Goal: Information Seeking & Learning: Learn about a topic

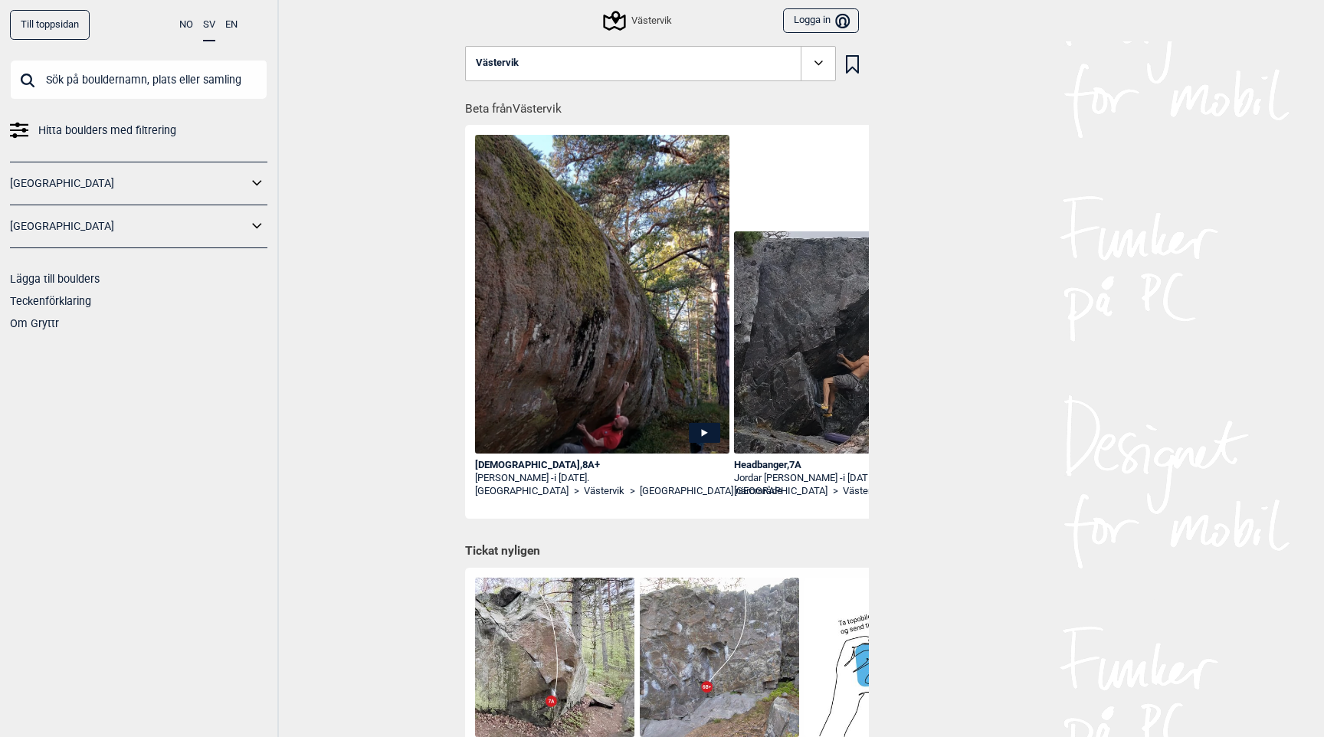
click at [71, 28] on link "Till toppsidan" at bounding box center [50, 25] width 80 height 30
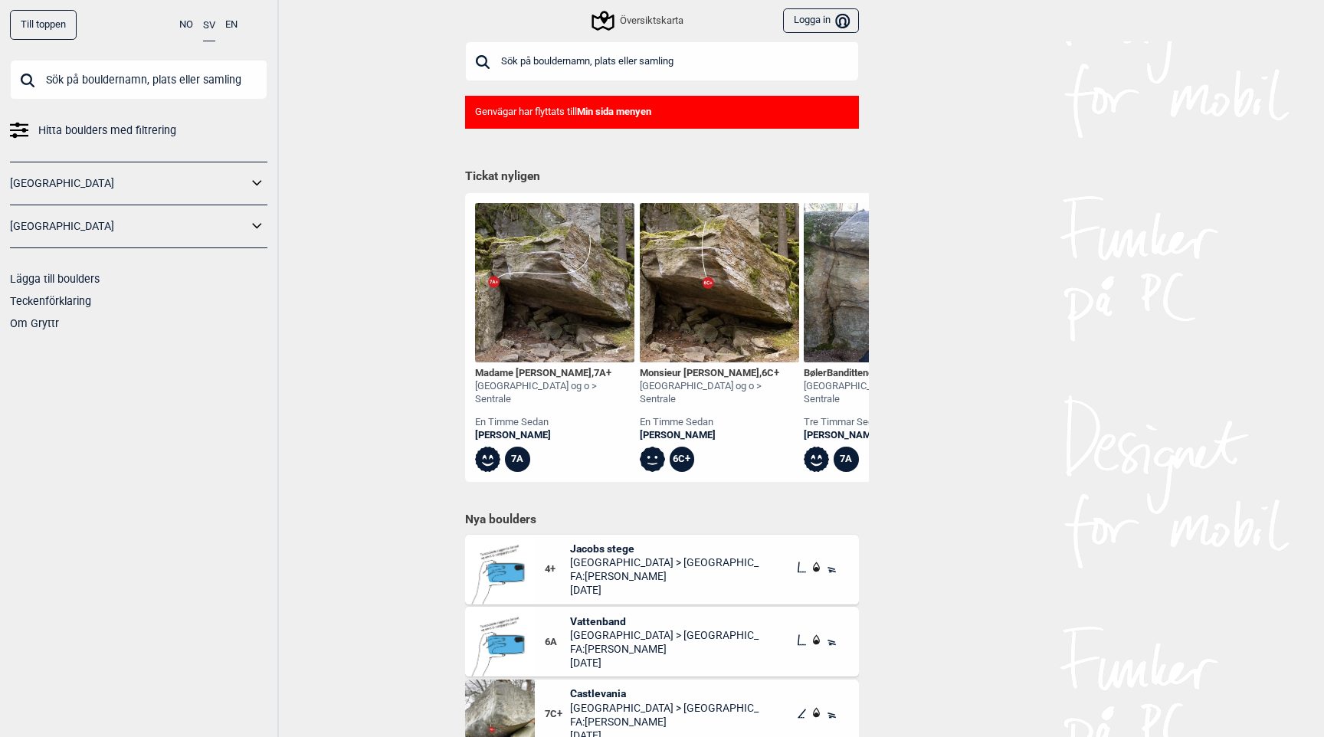
click at [406, 142] on div "Till toppen NO SV EN Hitta boulders med filtrering [GEOGRAPHIC_DATA] [GEOGRAPHI…" at bounding box center [662, 368] width 1324 height 737
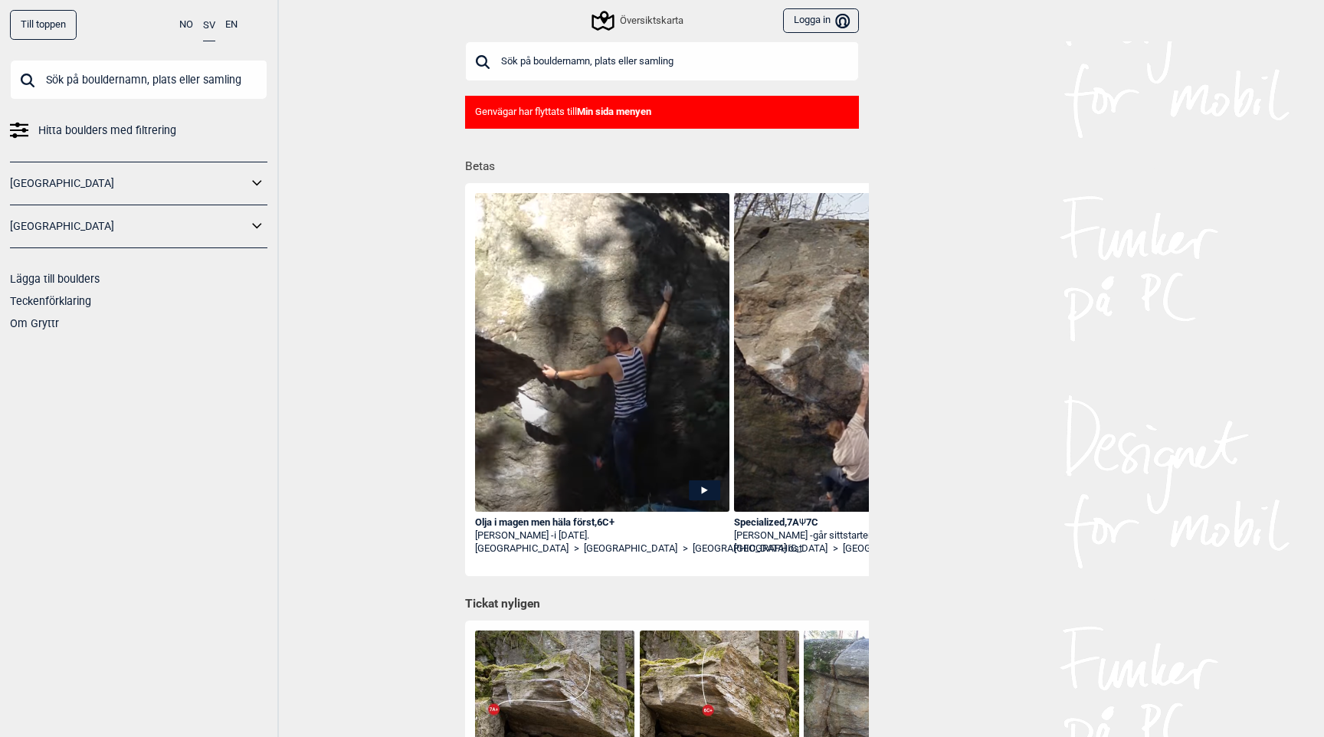
click at [620, 110] on b "Min sida menyen" at bounding box center [614, 111] width 74 height 11
click at [606, 110] on b "Min sida menyen" at bounding box center [614, 111] width 74 height 11
click at [391, 75] on div "Till toppen NO SV EN Hitta boulders med filtrering [GEOGRAPHIC_DATA] [GEOGRAPHI…" at bounding box center [662, 368] width 1324 height 737
click at [48, 22] on div "Till toppen" at bounding box center [43, 25] width 67 height 30
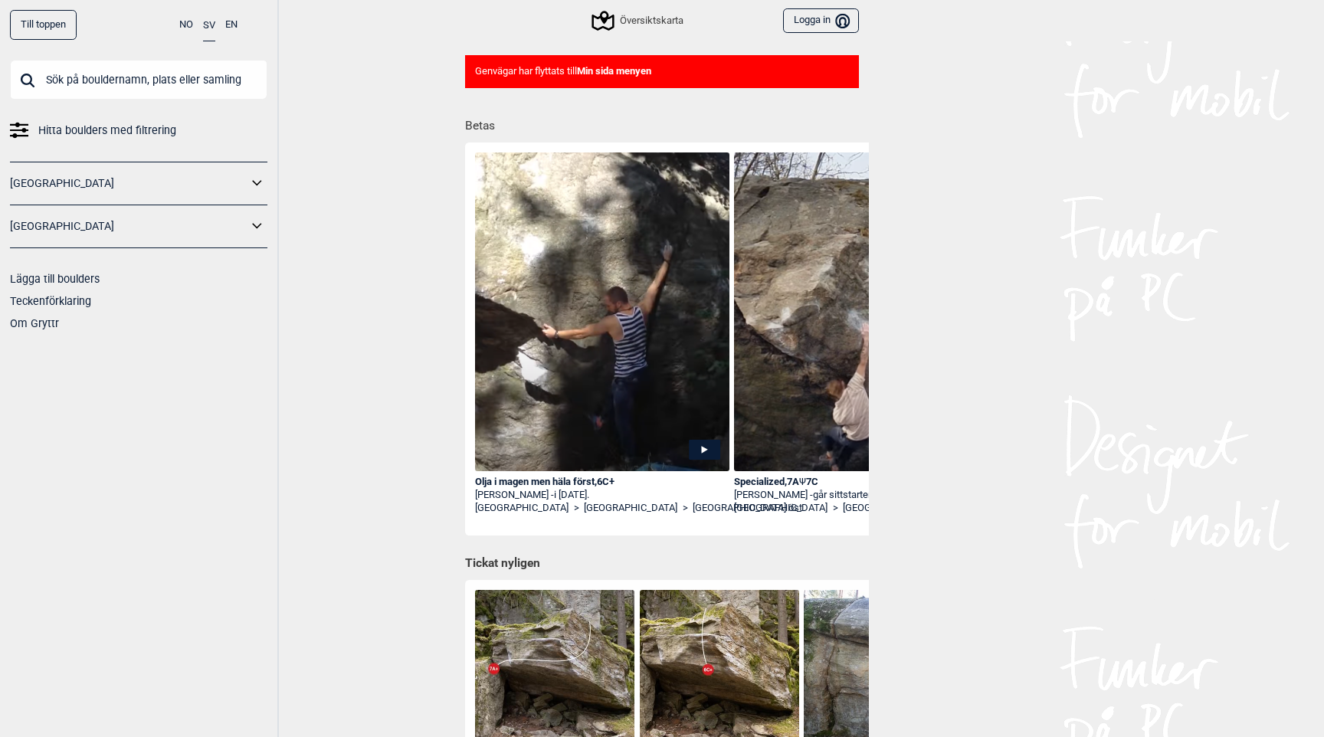
click at [48, 22] on div "Till toppen" at bounding box center [43, 25] width 67 height 30
click at [394, 166] on div "Till toppen NO SV EN Hitta boulders med filtrering [GEOGRAPHIC_DATA] [GEOGRAPHI…" at bounding box center [662, 327] width 1324 height 737
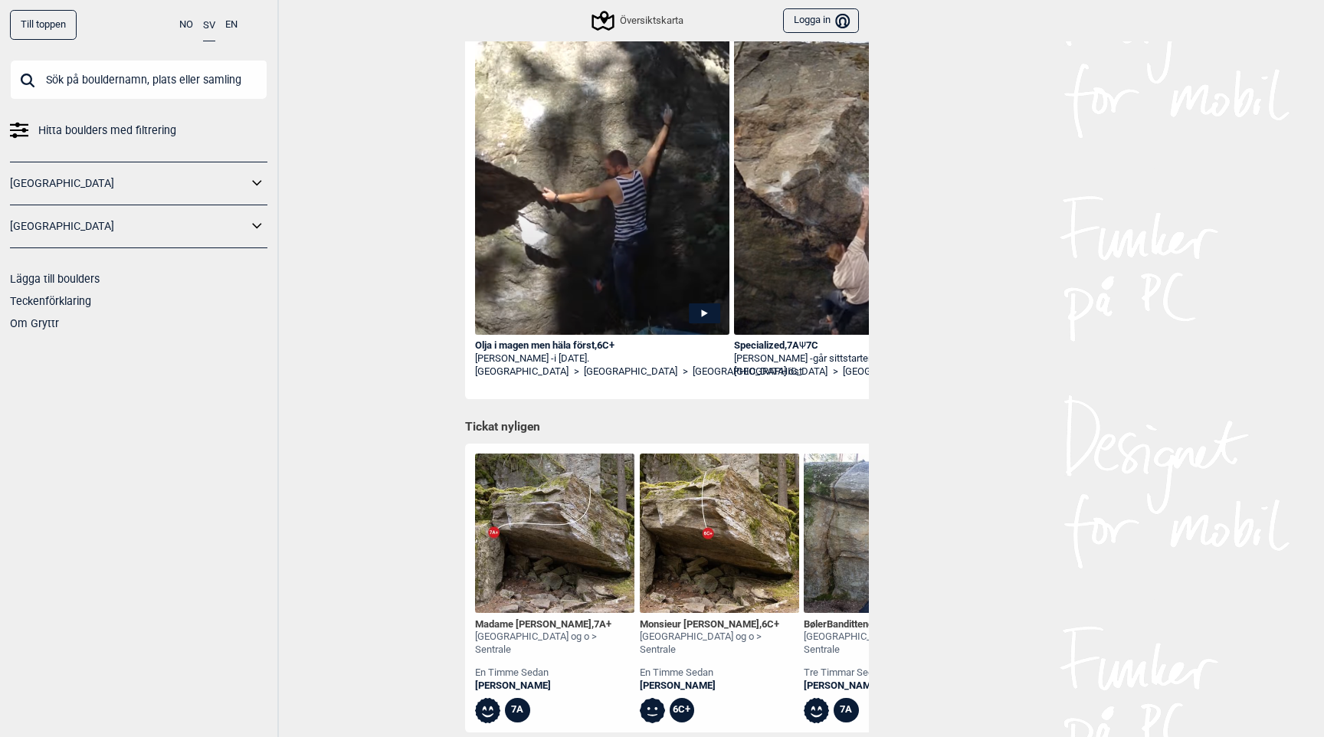
scroll to position [0, 0]
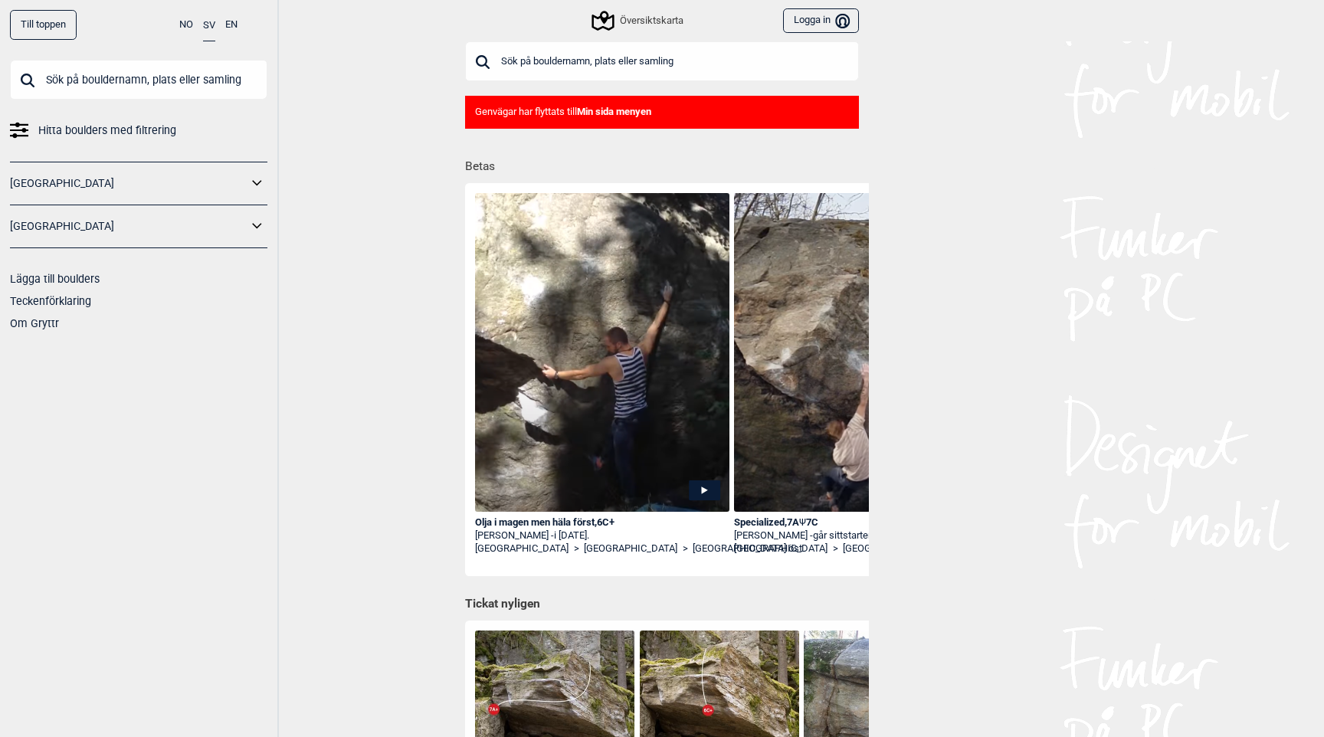
click at [653, 22] on div "Översiktskarta" at bounding box center [639, 20] width 90 height 18
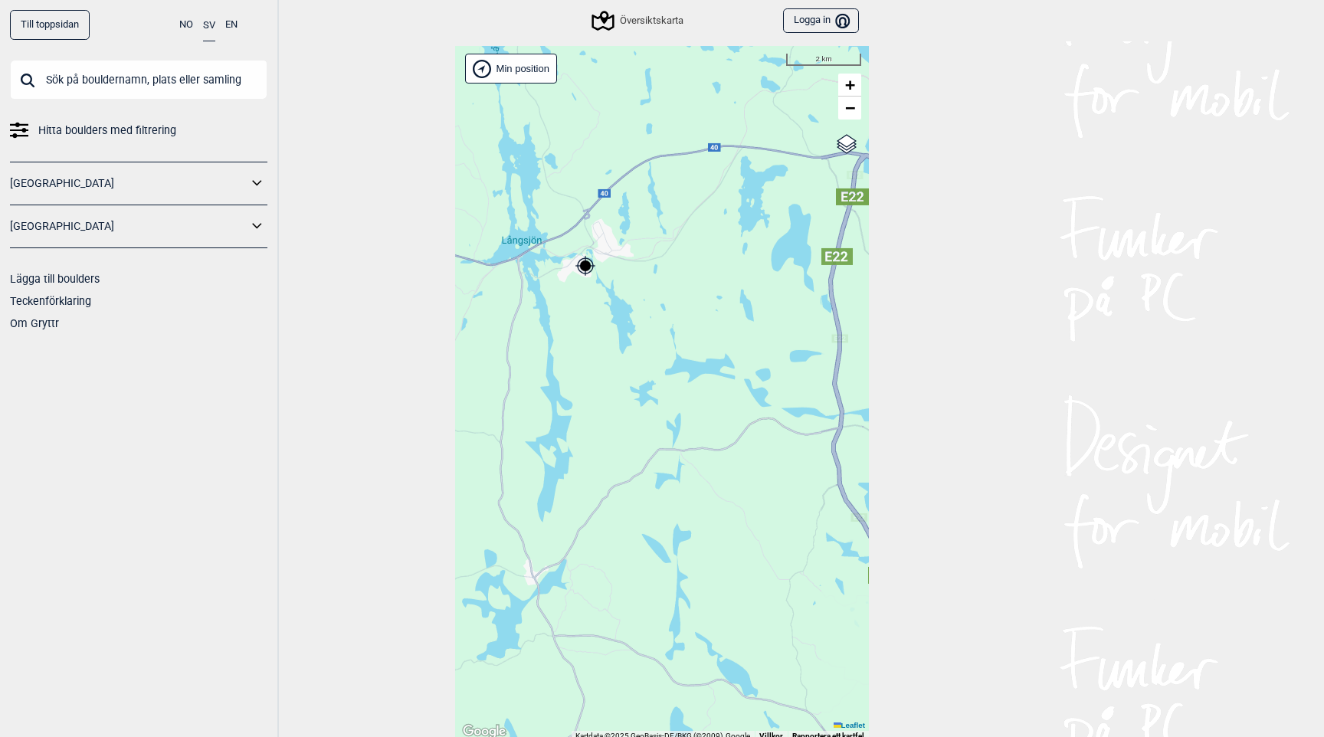
drag, startPoint x: 607, startPoint y: 375, endPoint x: 530, endPoint y: 247, distance: 149.8
click at [530, 247] on div "Hallingdal Stange [GEOGRAPHIC_DATA] syd [GEOGRAPHIC_DATA] og omegn [GEOGRAPHIC_…" at bounding box center [662, 394] width 414 height 696
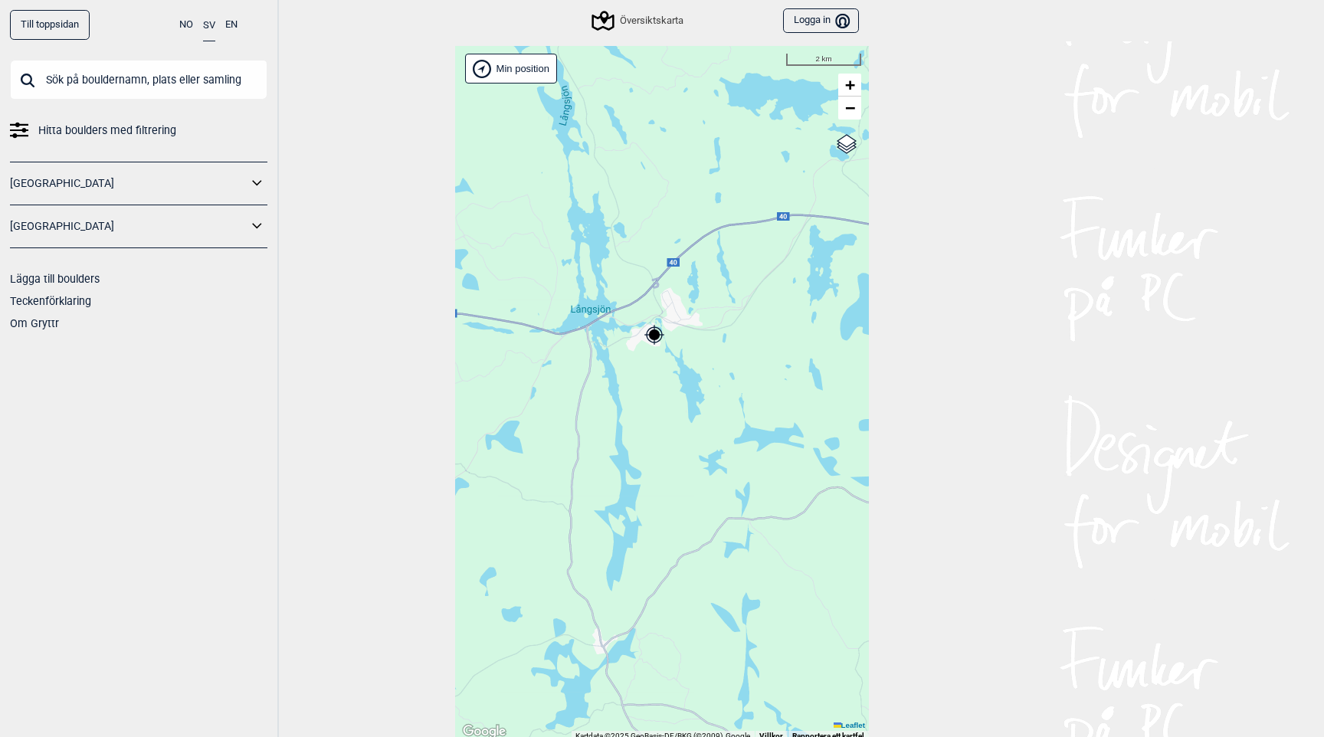
drag, startPoint x: 535, startPoint y: 209, endPoint x: 607, endPoint y: 278, distance: 100.2
click at [607, 278] on div "Hallingdal Stange [GEOGRAPHIC_DATA] syd [GEOGRAPHIC_DATA] og omegn [GEOGRAPHIC_…" at bounding box center [662, 394] width 414 height 696
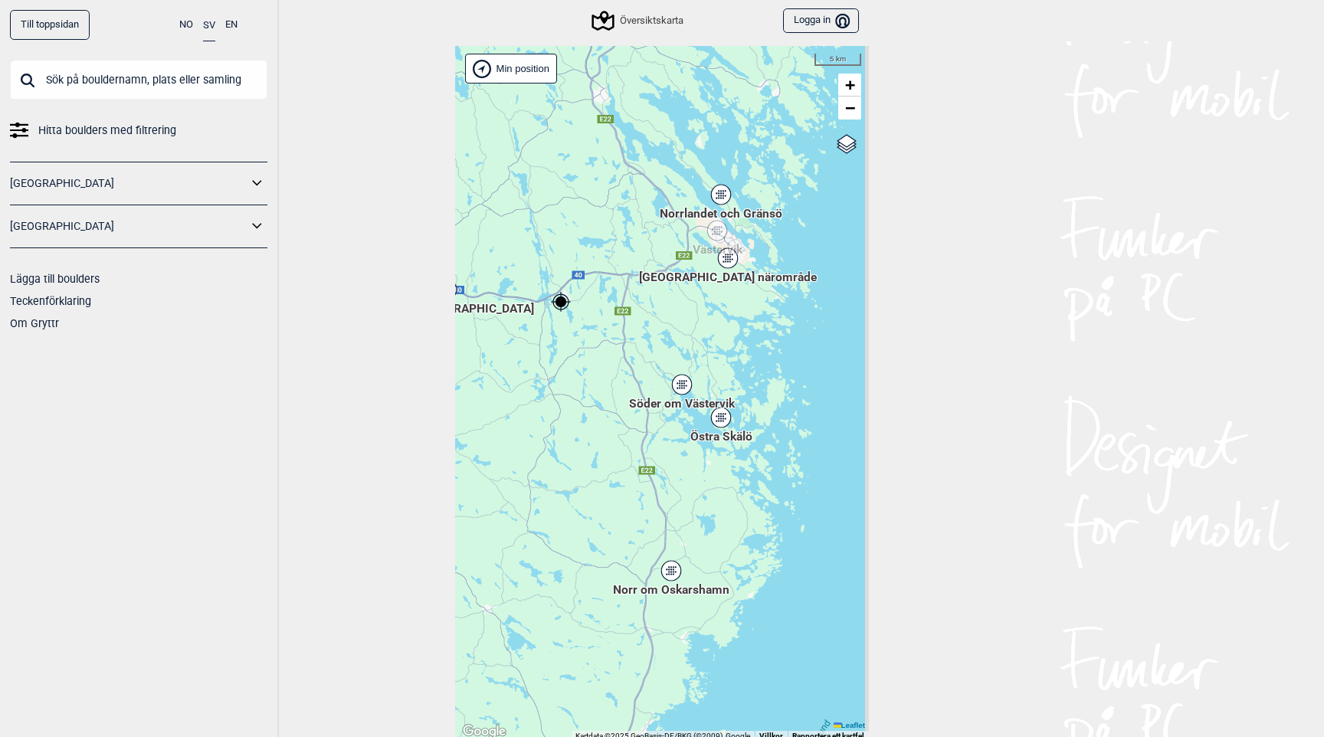
drag, startPoint x: 636, startPoint y: 329, endPoint x: 561, endPoint y: 342, distance: 76.1
click at [561, 342] on div "Hallingdal Stange [GEOGRAPHIC_DATA] syd [GEOGRAPHIC_DATA] og omegn [GEOGRAPHIC_…" at bounding box center [662, 394] width 414 height 696
click at [728, 260] on div "[GEOGRAPHIC_DATA] närområde" at bounding box center [727, 258] width 9 height 9
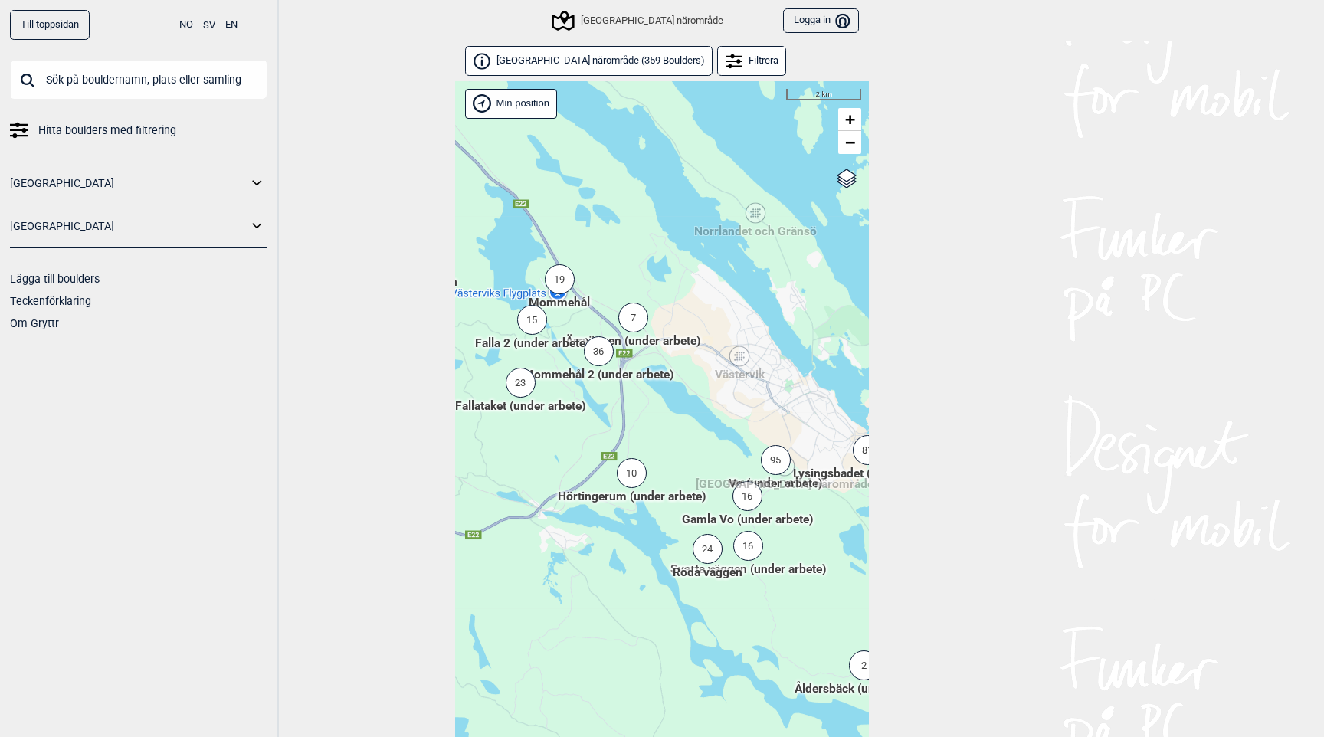
drag, startPoint x: 628, startPoint y: 478, endPoint x: 610, endPoint y: 542, distance: 66.2
click at [610, 542] on div "Hallingdal Stange [GEOGRAPHIC_DATA] syd [GEOGRAPHIC_DATA] og omegn [GEOGRAPHIC_…" at bounding box center [662, 429] width 414 height 696
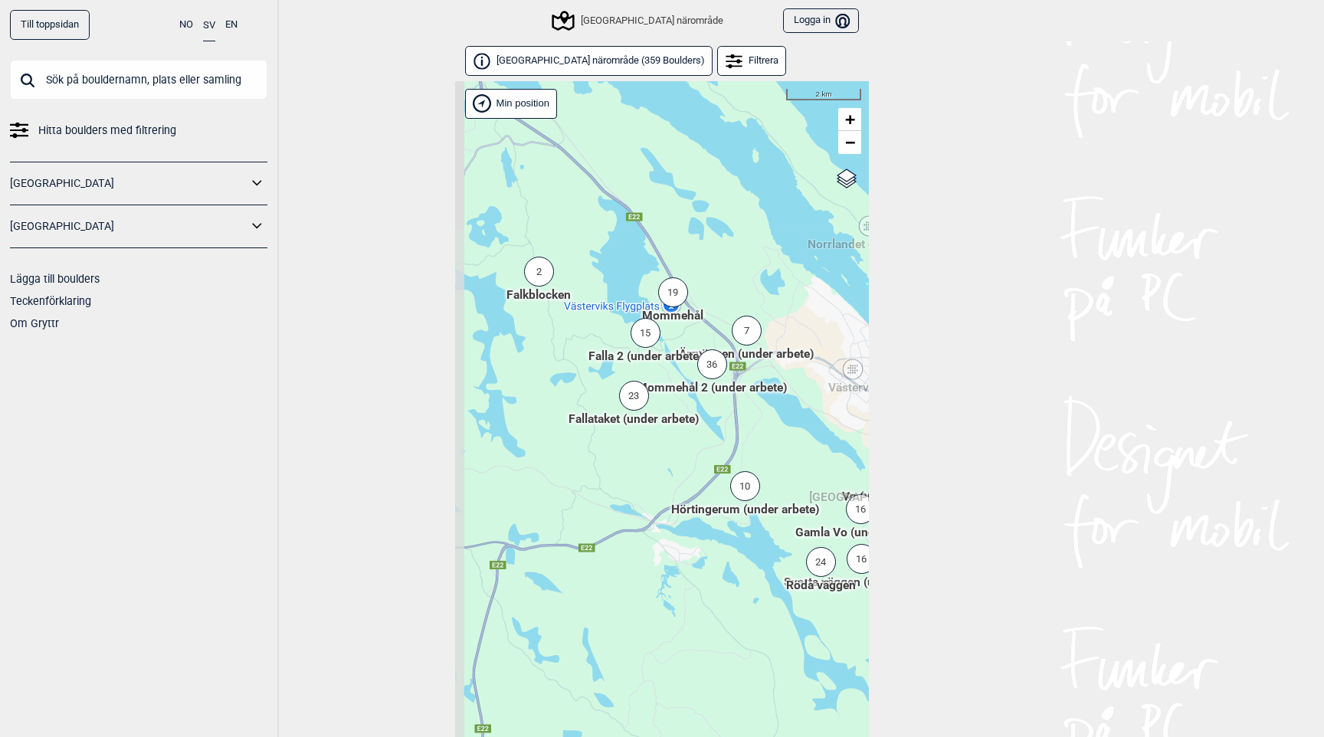
drag, startPoint x: 536, startPoint y: 447, endPoint x: 650, endPoint y: 460, distance: 114.1
click at [650, 460] on div "Hallingdal Stange [GEOGRAPHIC_DATA] syd [GEOGRAPHIC_DATA] og omegn [GEOGRAPHIC_…" at bounding box center [662, 429] width 414 height 696
click at [675, 289] on div "19" at bounding box center [673, 292] width 30 height 30
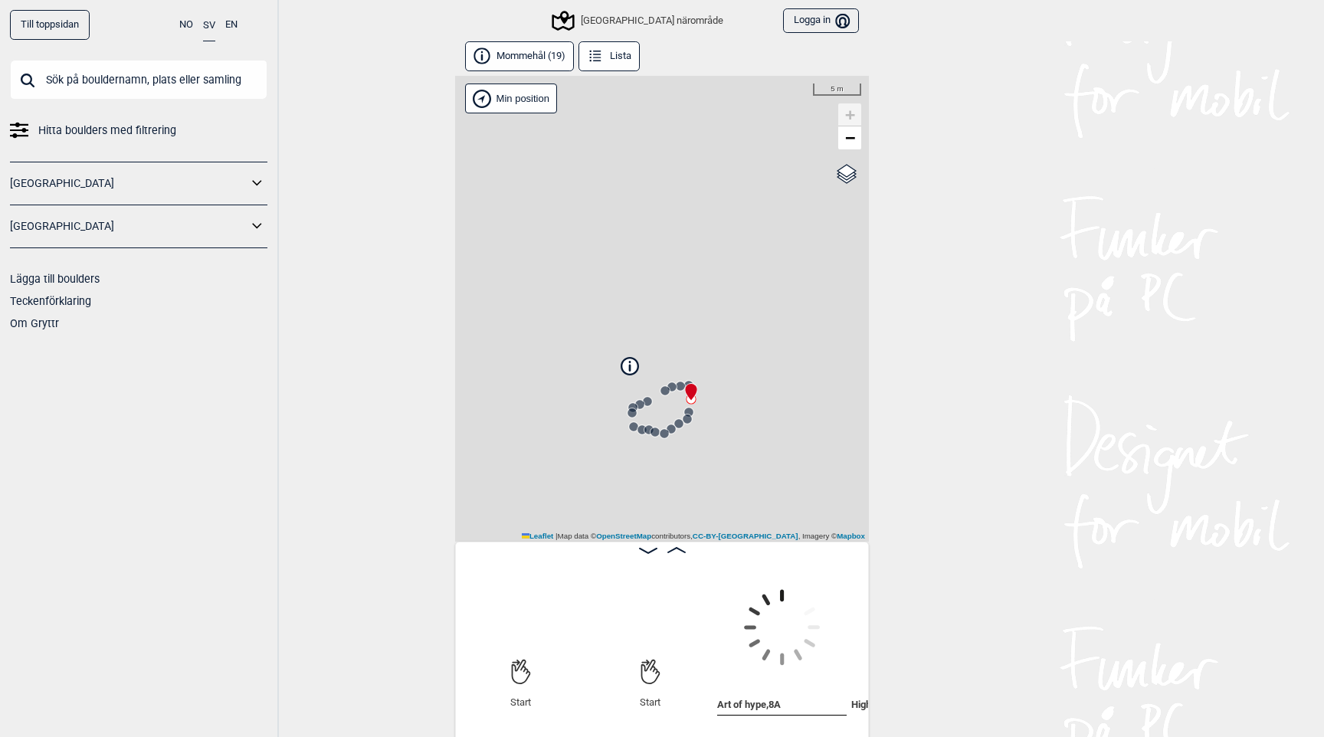
scroll to position [0, 120]
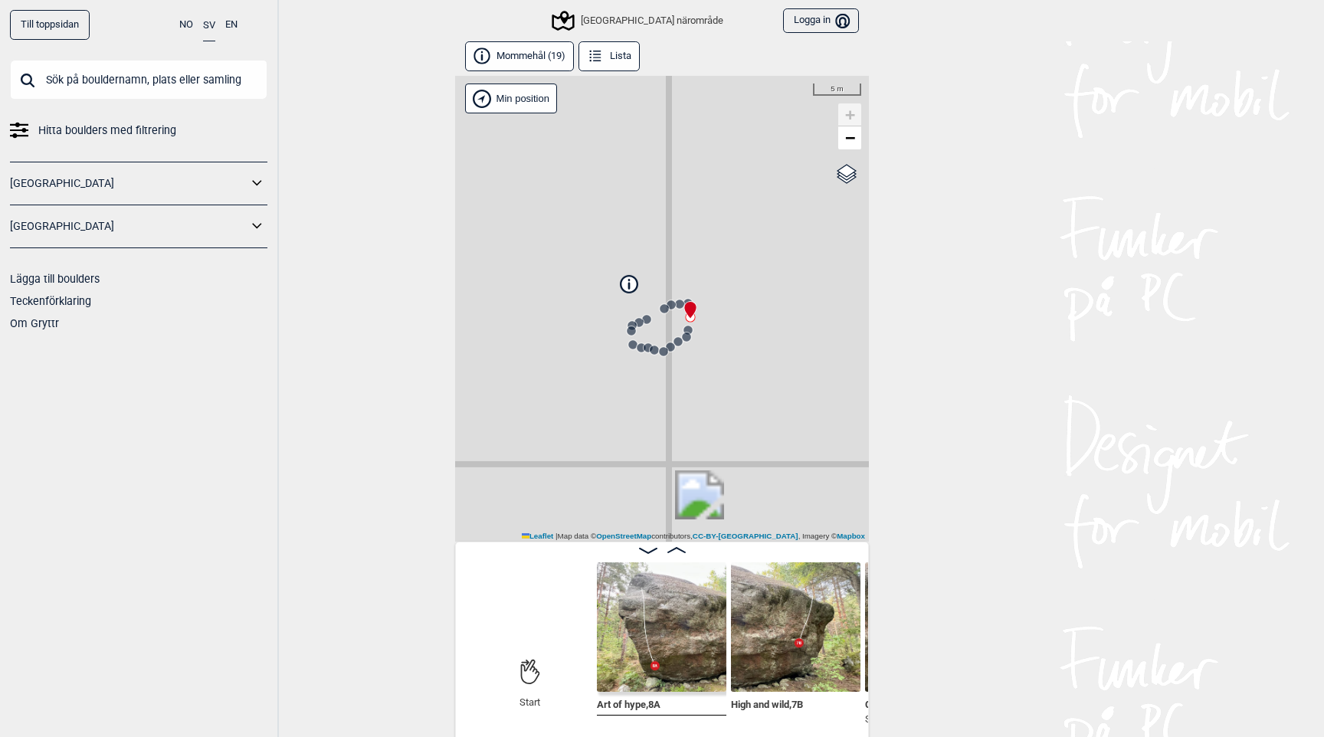
drag, startPoint x: 766, startPoint y: 444, endPoint x: 765, endPoint y: 362, distance: 82.0
click at [765, 362] on div "[GEOGRAPHIC_DATA] närområde Brukerens posisjon Min position 5 m + − OpenStreetM…" at bounding box center [662, 309] width 414 height 466
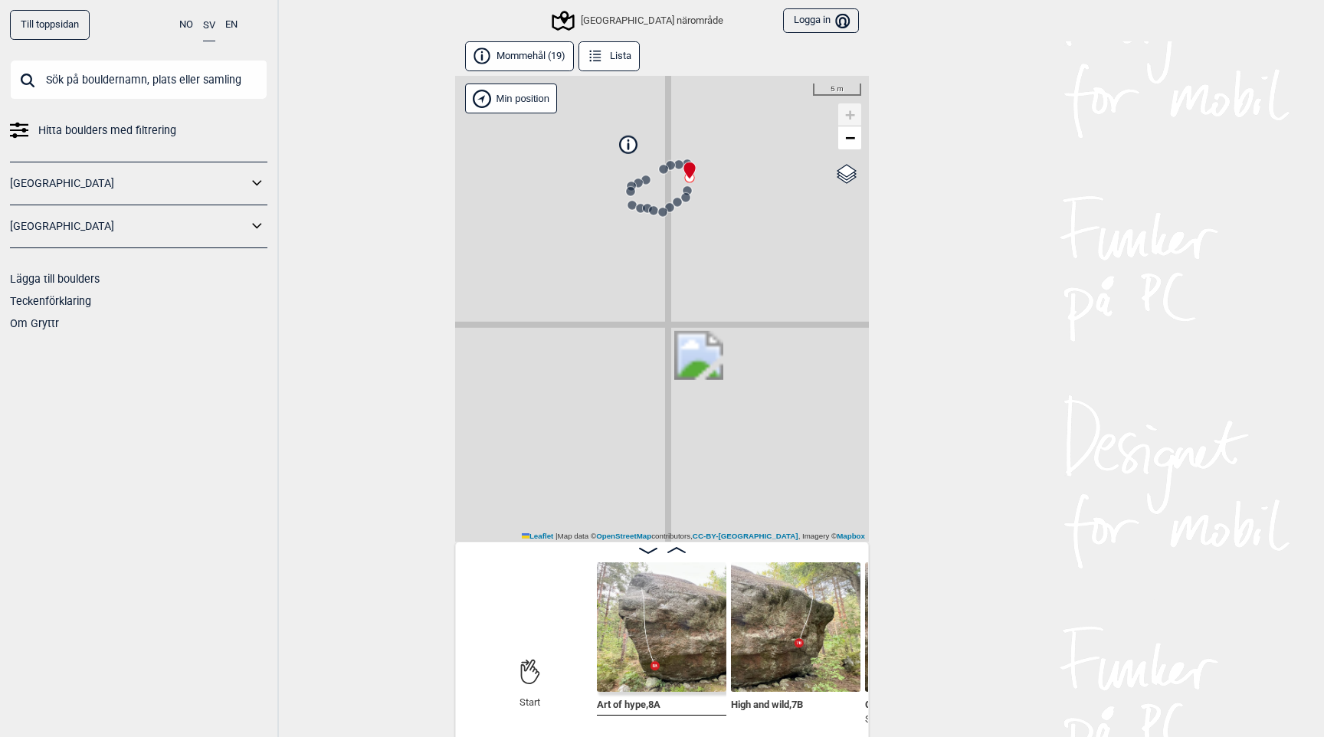
drag, startPoint x: 745, startPoint y: 345, endPoint x: 741, endPoint y: 263, distance: 82.1
click at [741, 263] on div "[GEOGRAPHIC_DATA] närområde Brukerens posisjon Min position 5 m + − OpenStreetM…" at bounding box center [662, 309] width 414 height 466
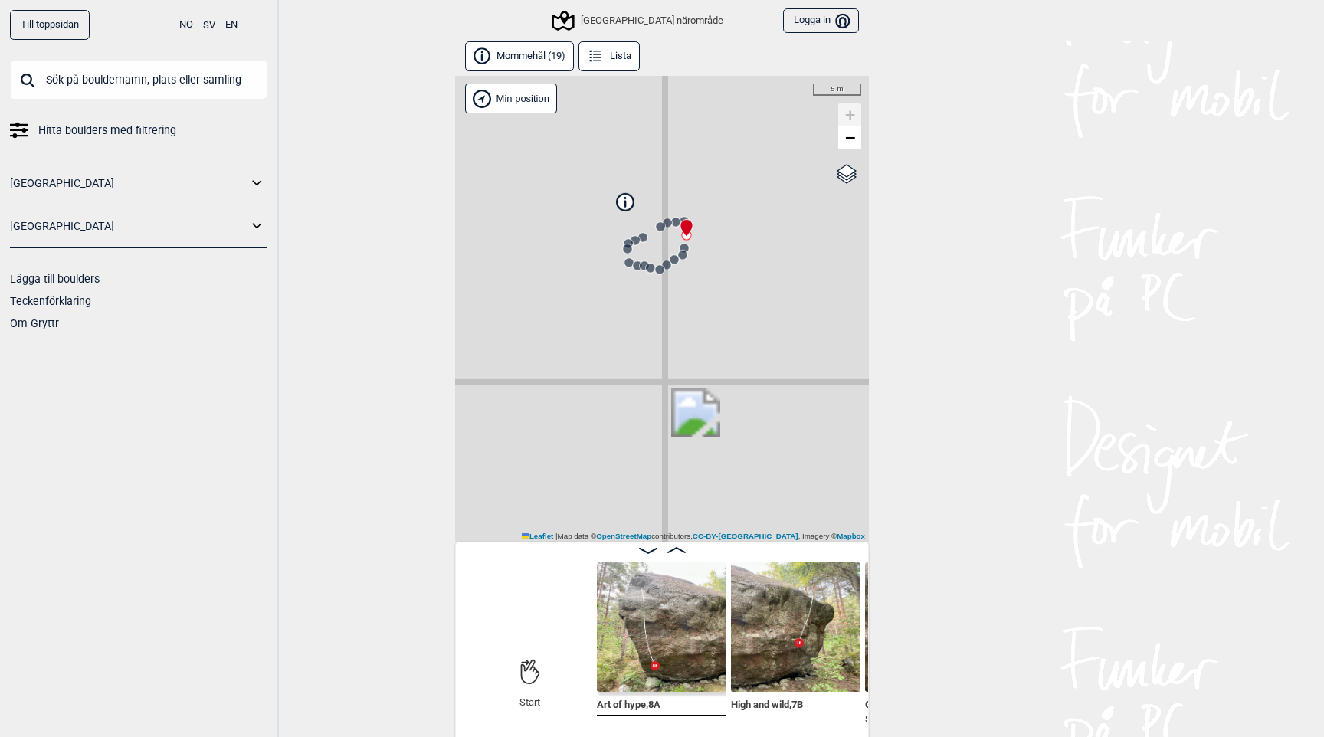
click at [627, 199] on icon at bounding box center [625, 201] width 17 height 17
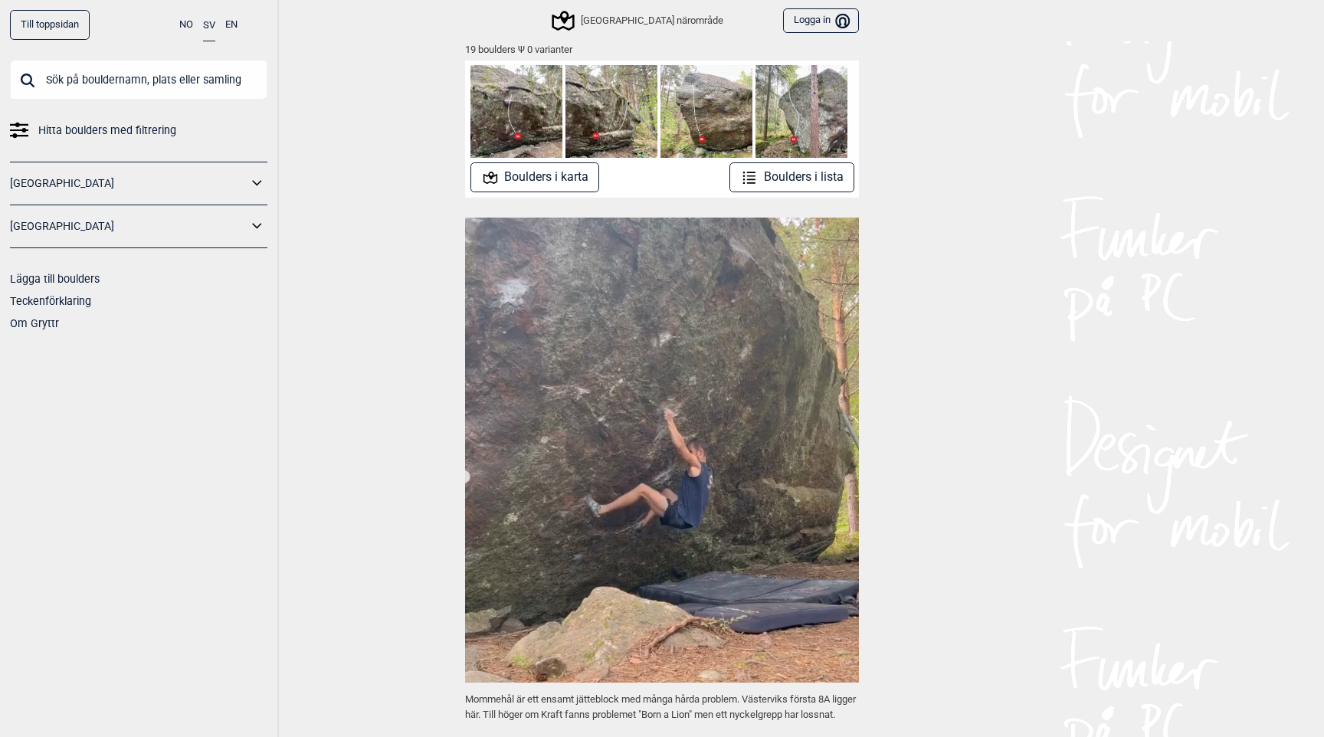
scroll to position [116, 0]
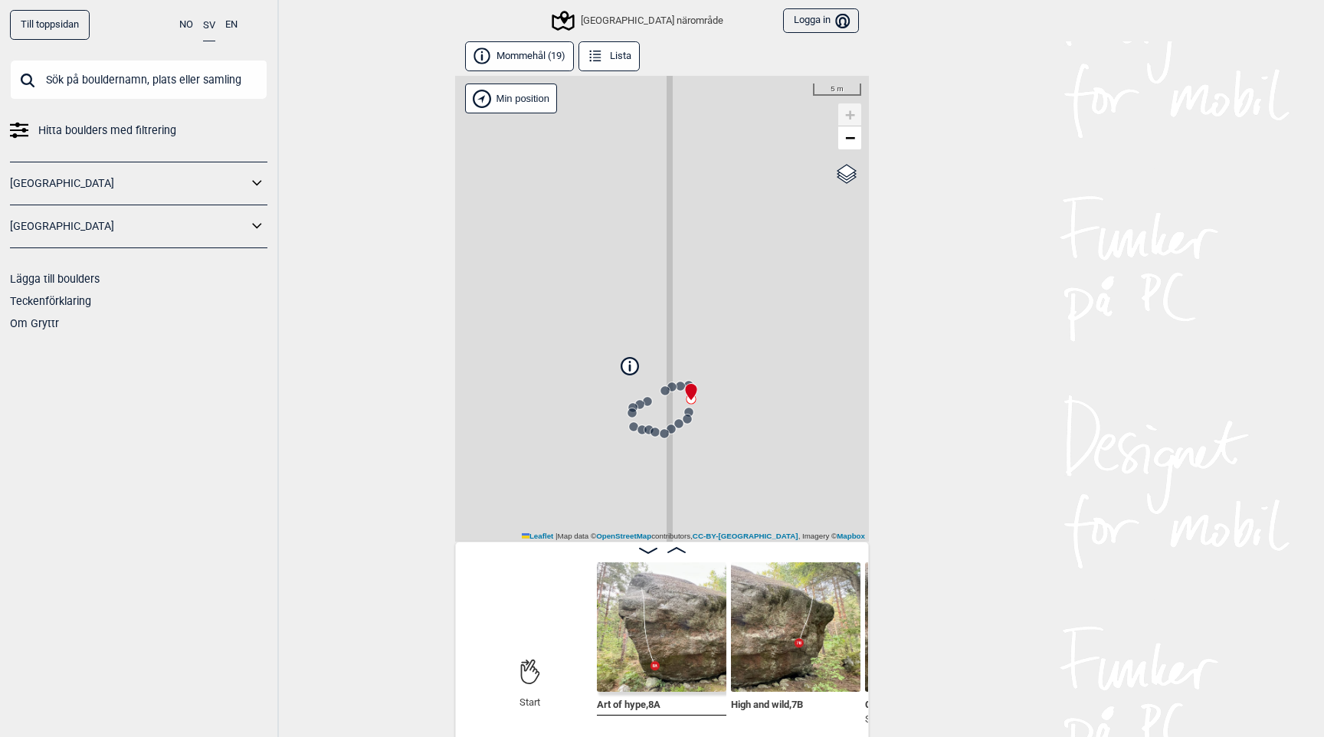
scroll to position [8, 0]
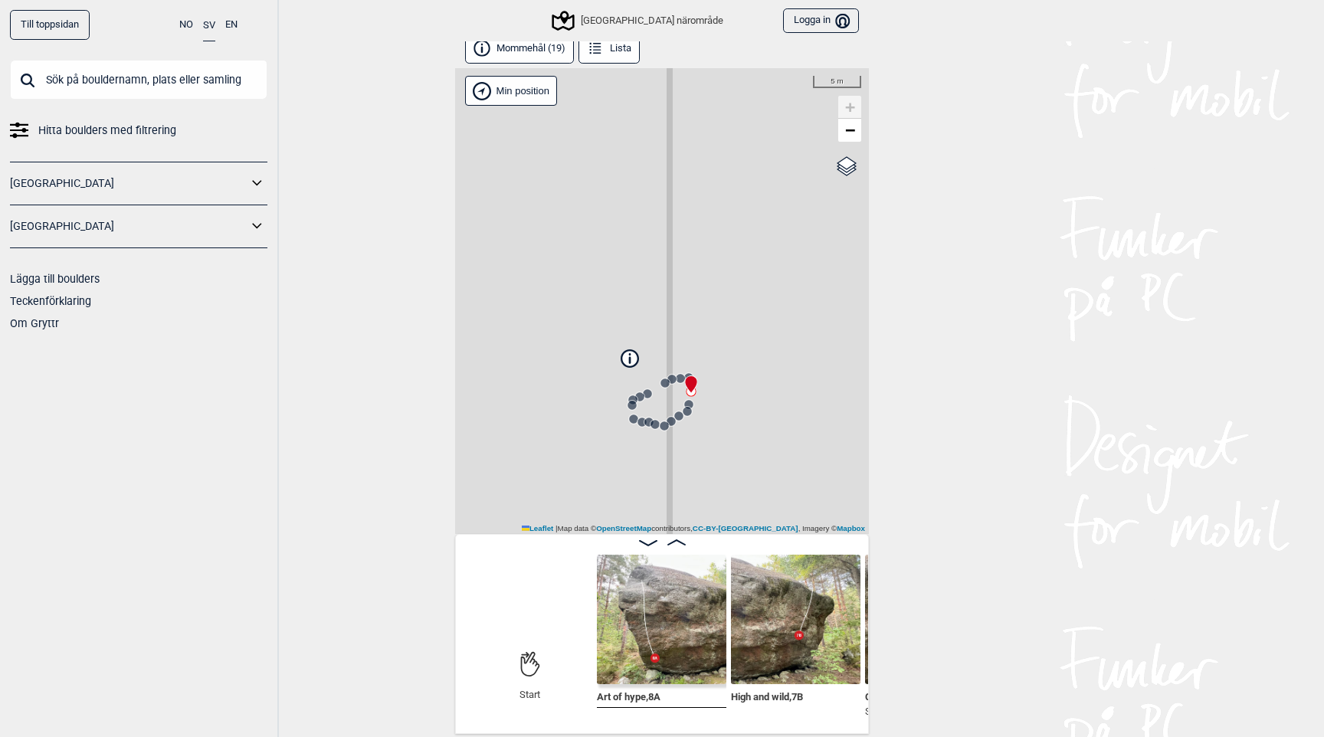
click at [795, 608] on img at bounding box center [795, 619] width 129 height 129
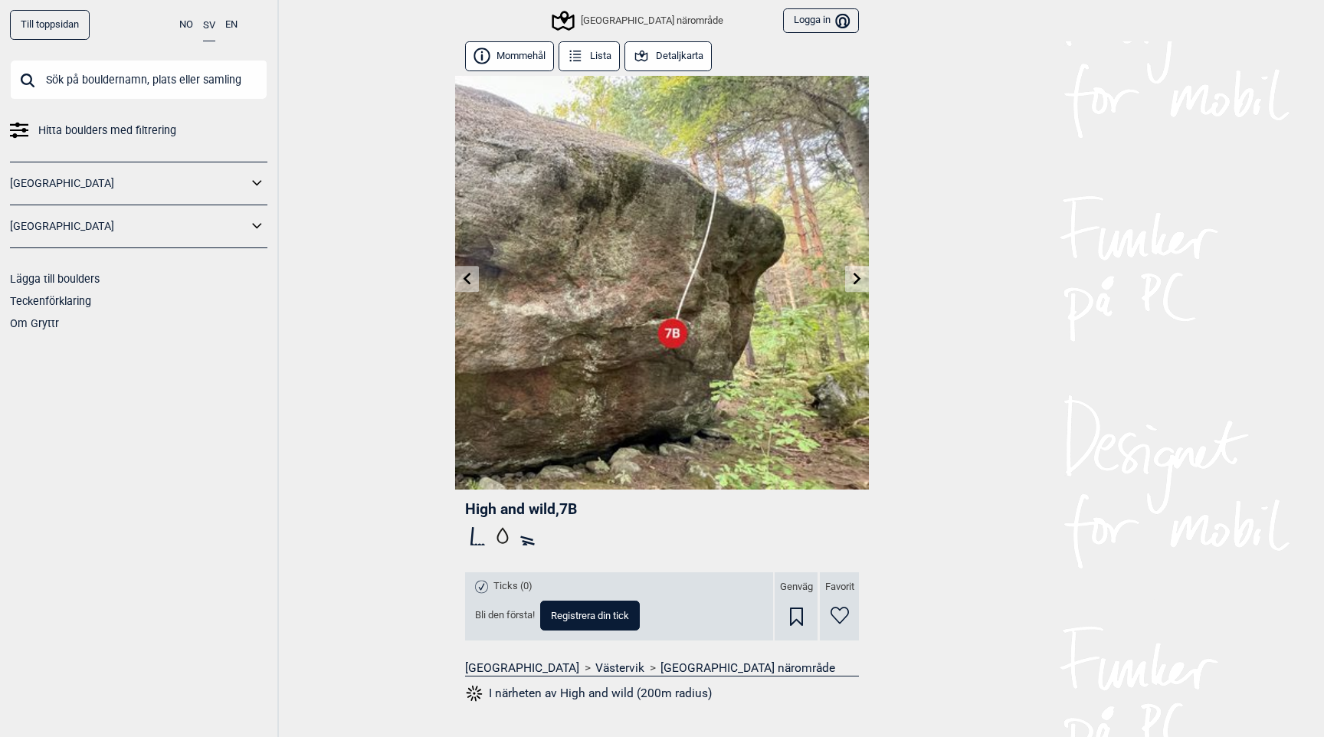
click at [469, 273] on icon at bounding box center [467, 278] width 8 height 12
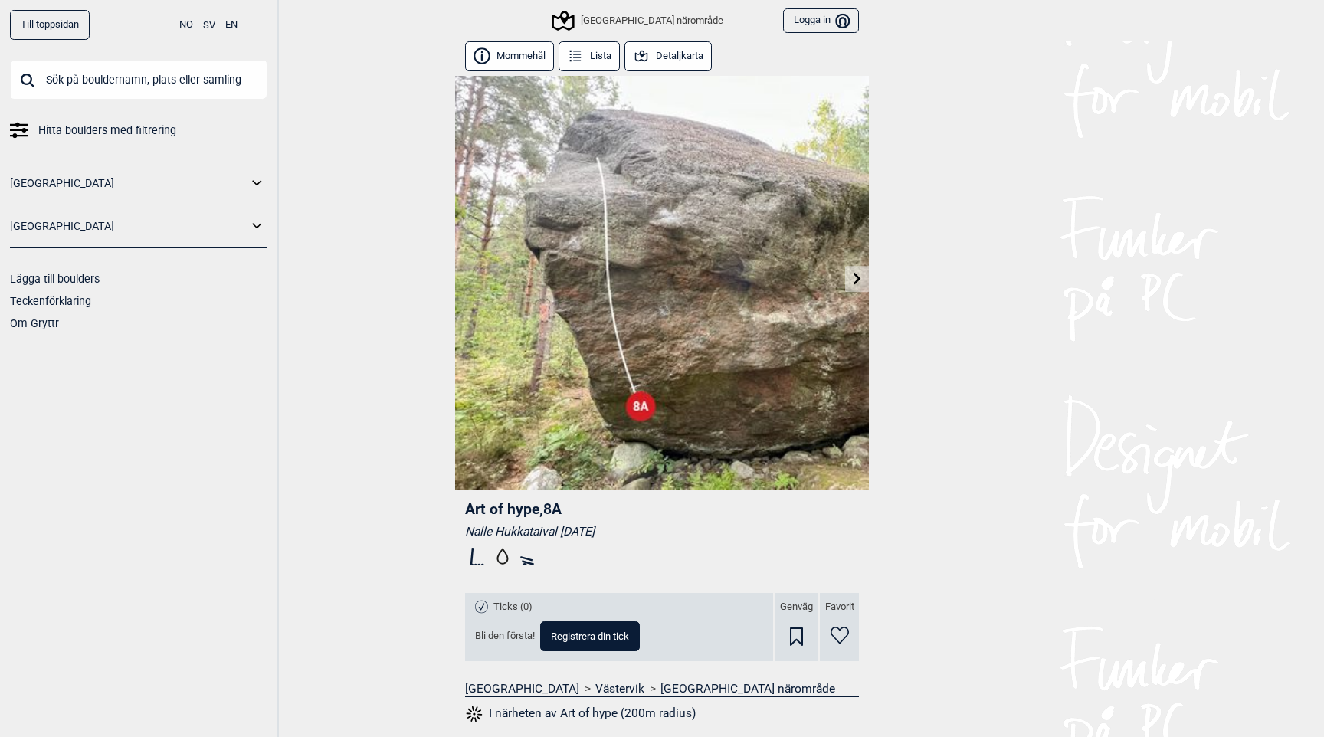
click at [854, 276] on icon at bounding box center [857, 278] width 12 height 12
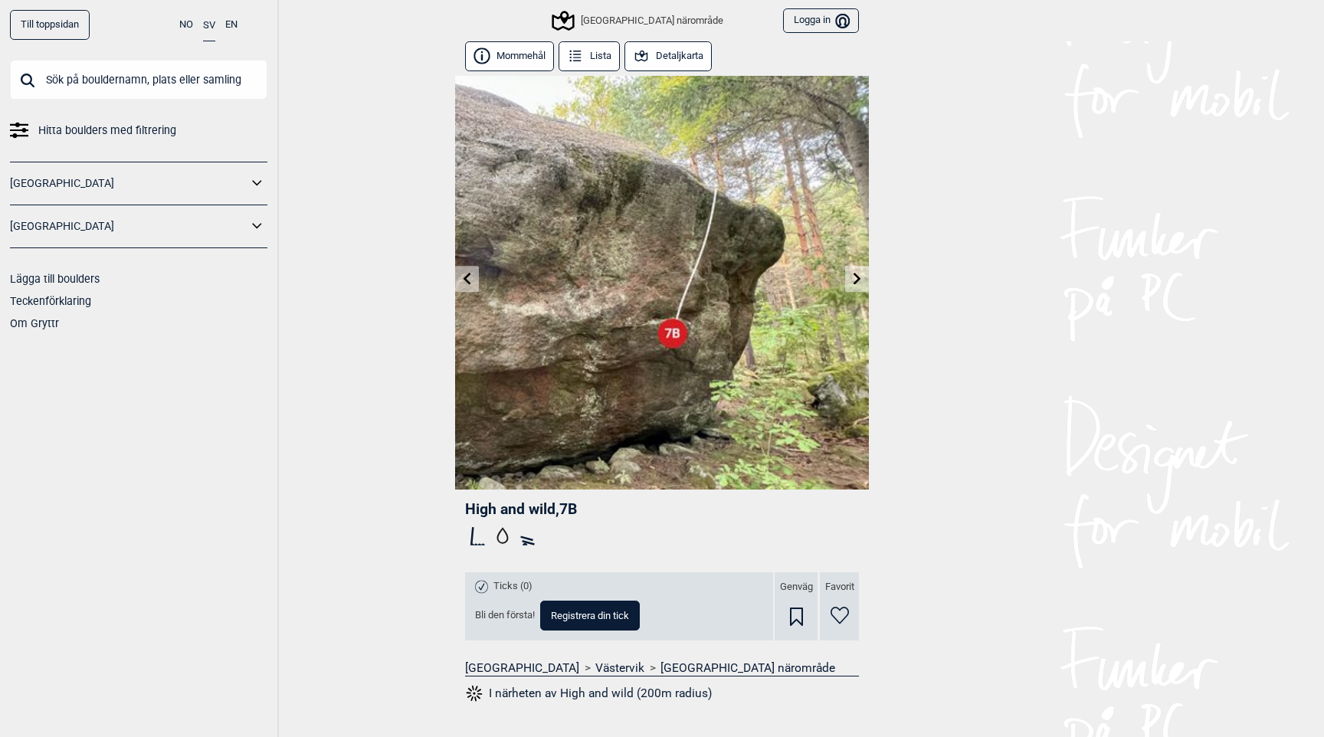
click at [854, 276] on icon at bounding box center [857, 278] width 12 height 12
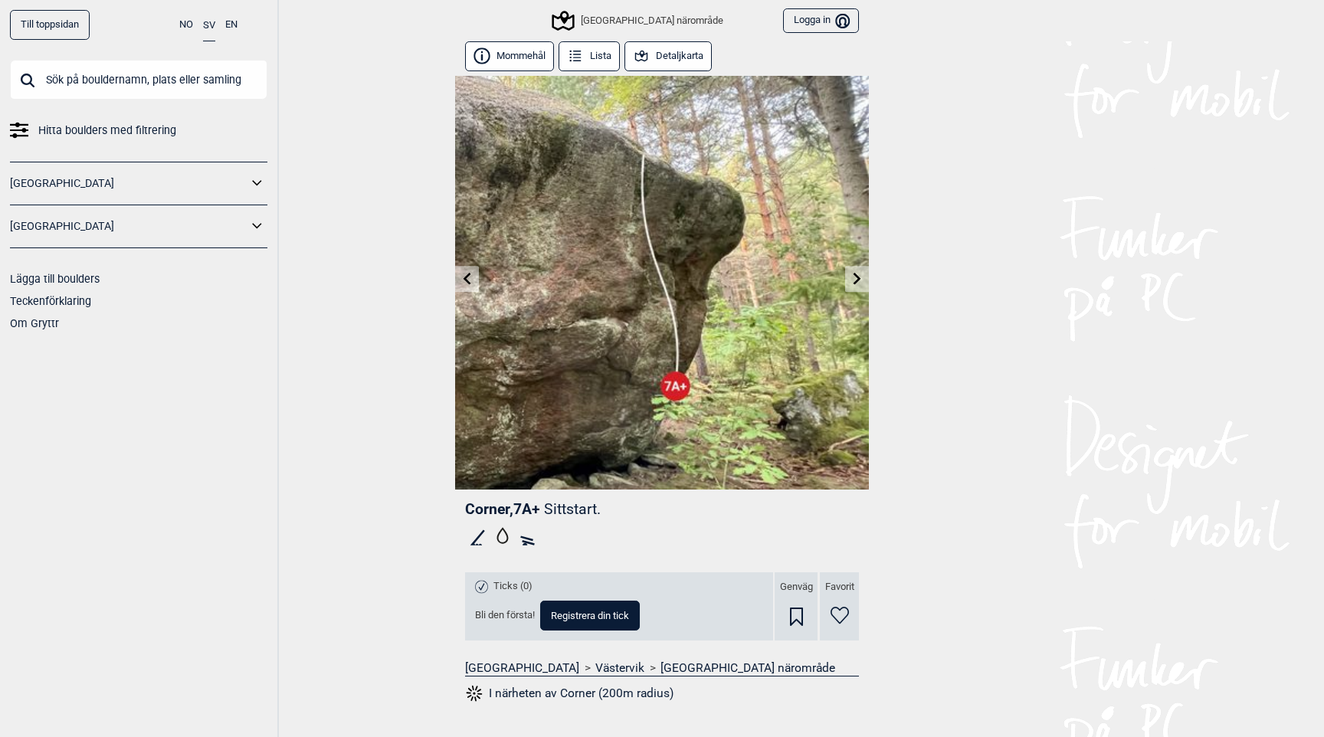
click at [858, 277] on icon at bounding box center [857, 278] width 8 height 12
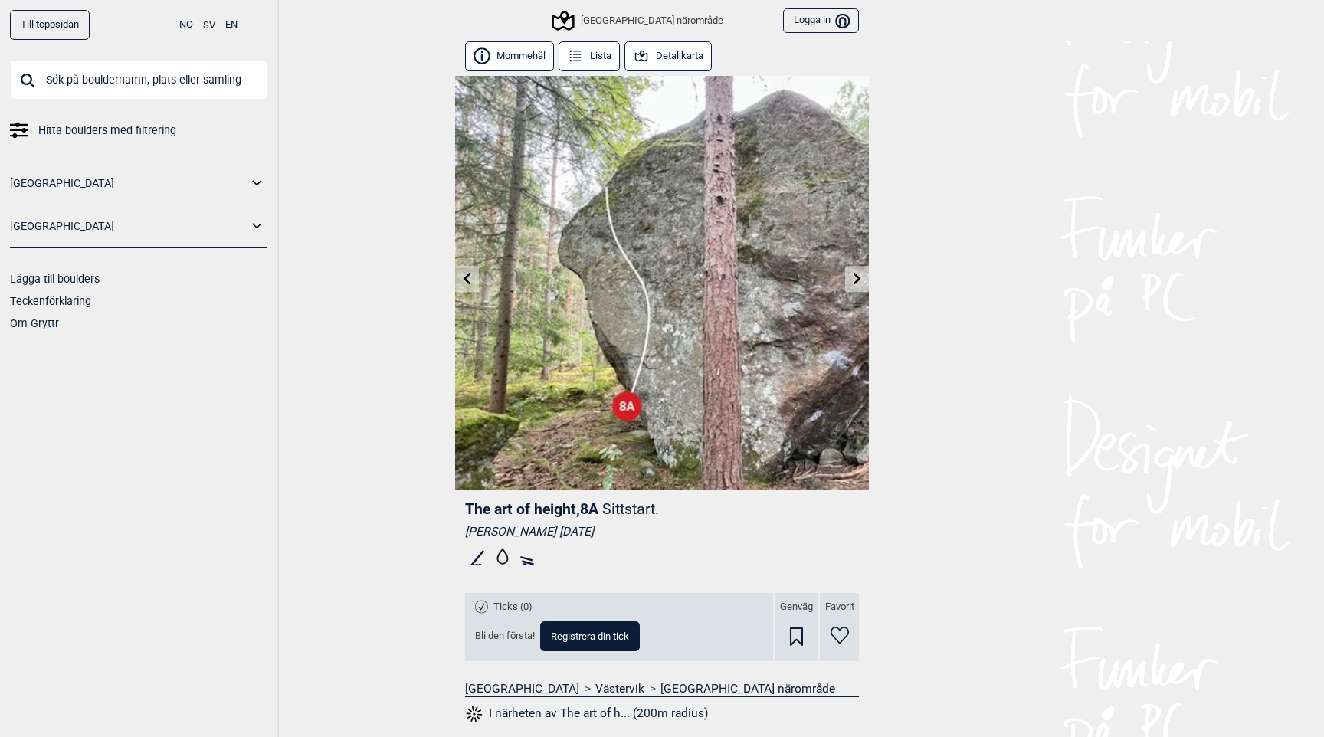
click at [858, 277] on icon at bounding box center [857, 278] width 8 height 12
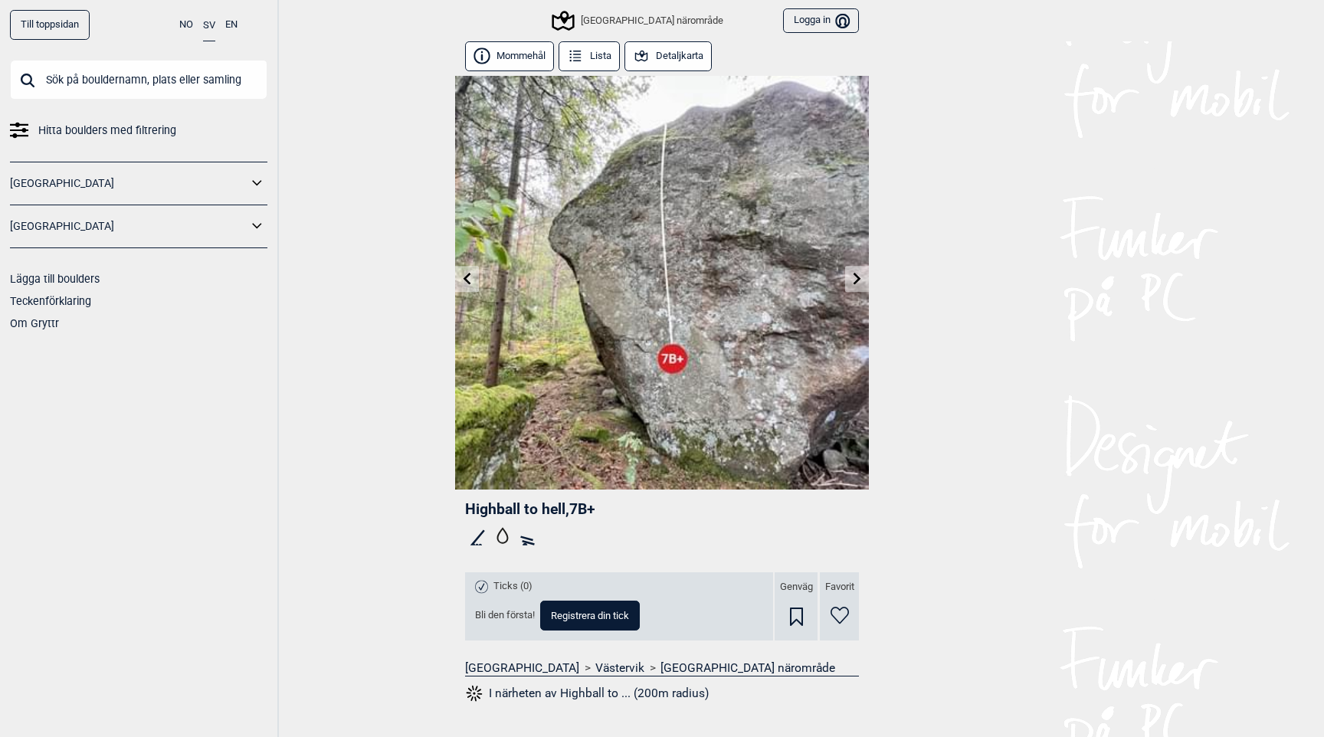
click at [858, 277] on icon at bounding box center [857, 278] width 8 height 12
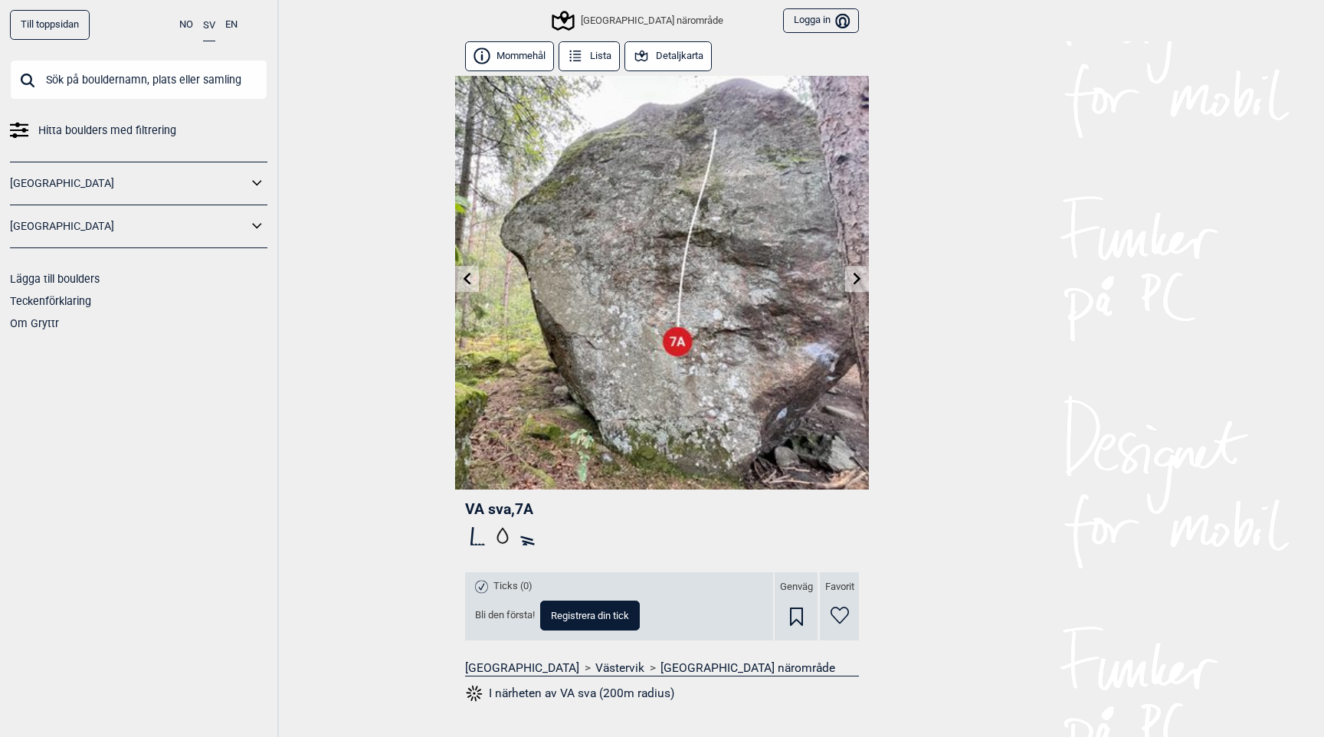
click at [858, 276] on icon at bounding box center [857, 278] width 12 height 12
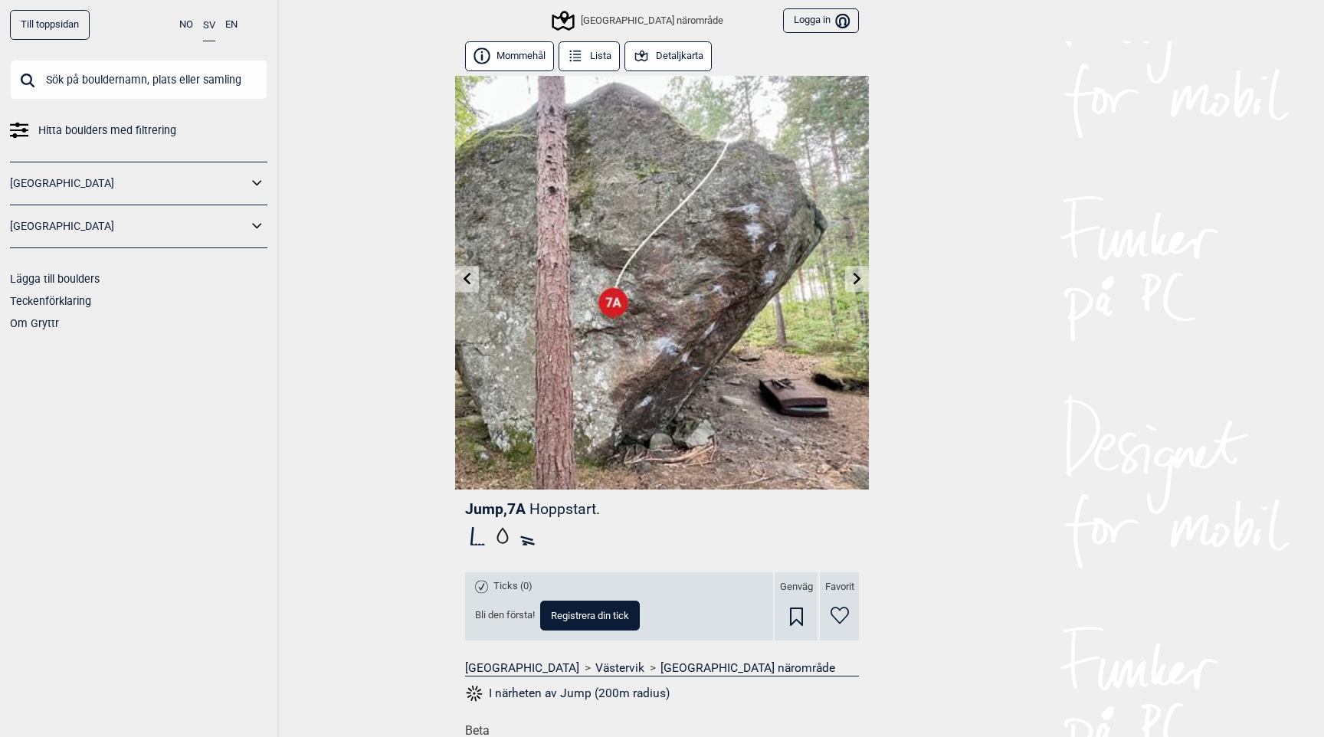
click at [465, 270] on link at bounding box center [467, 279] width 24 height 25
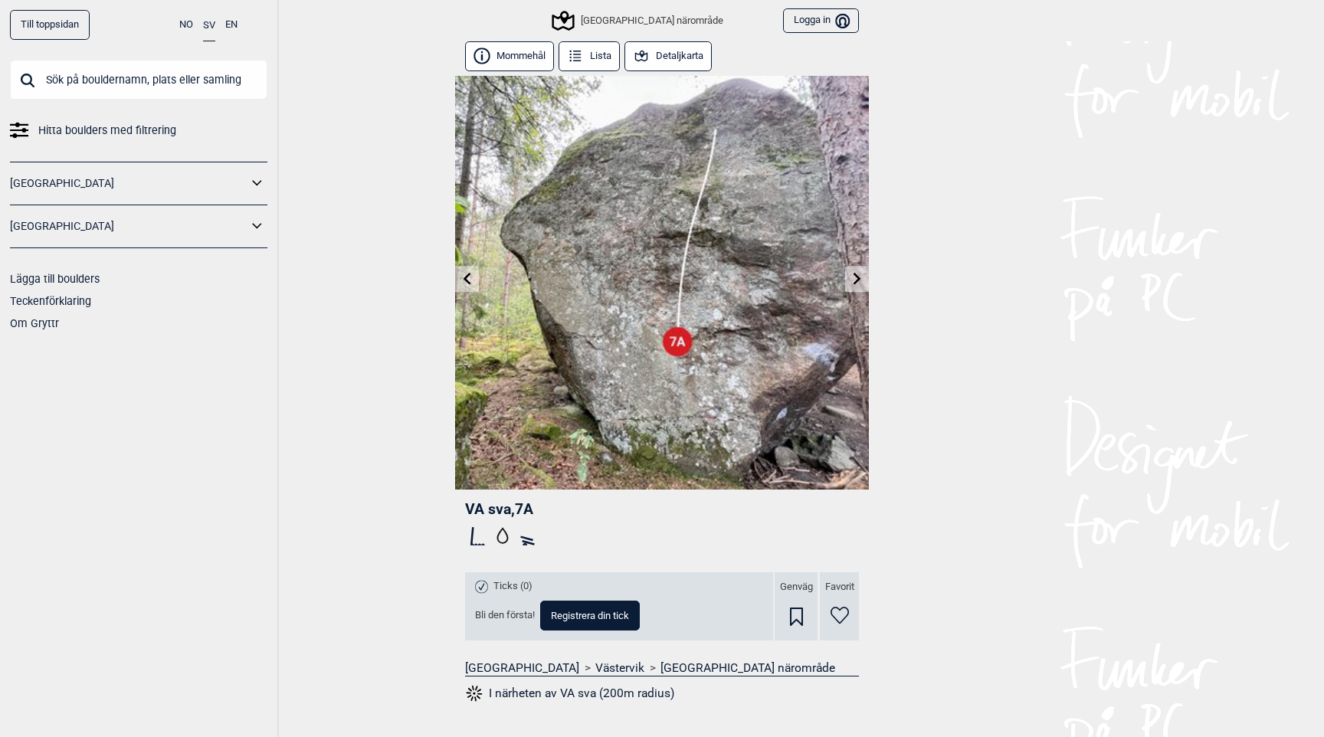
click at [859, 280] on icon at bounding box center [857, 278] width 12 height 12
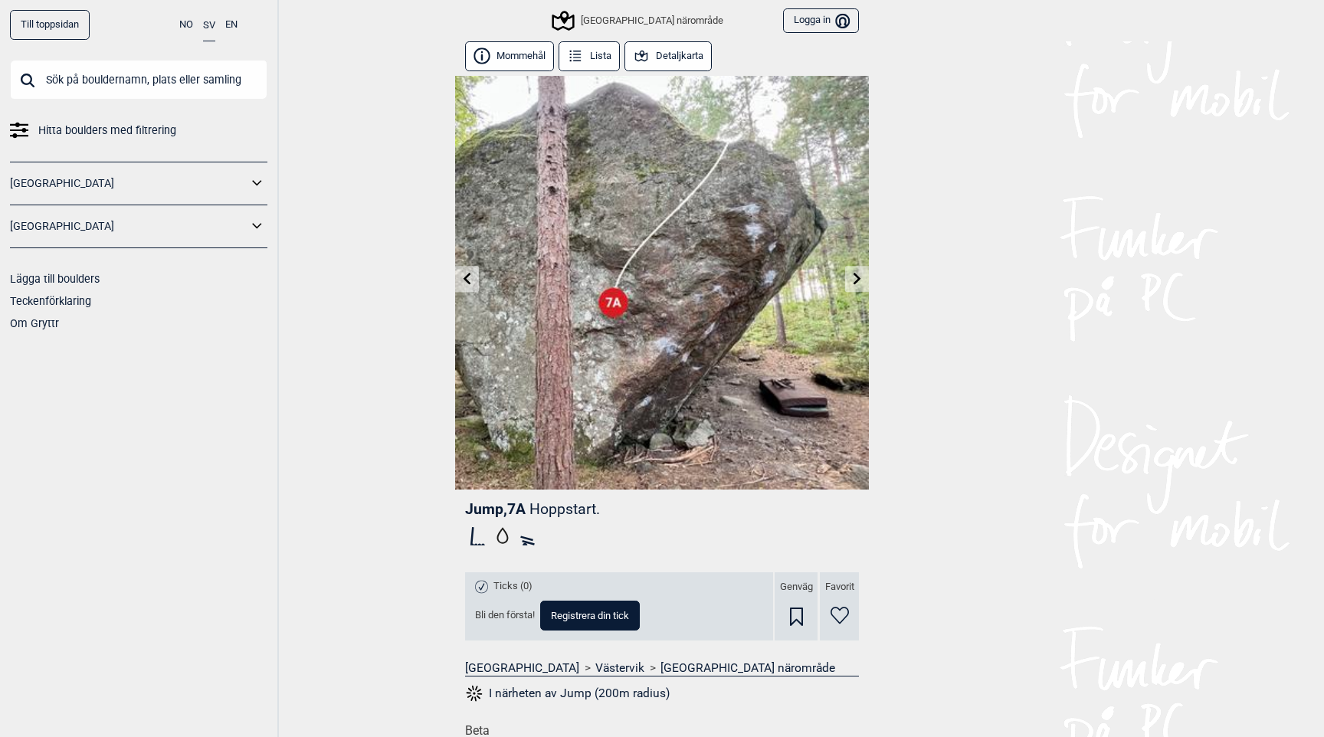
click at [859, 280] on icon at bounding box center [857, 278] width 12 height 12
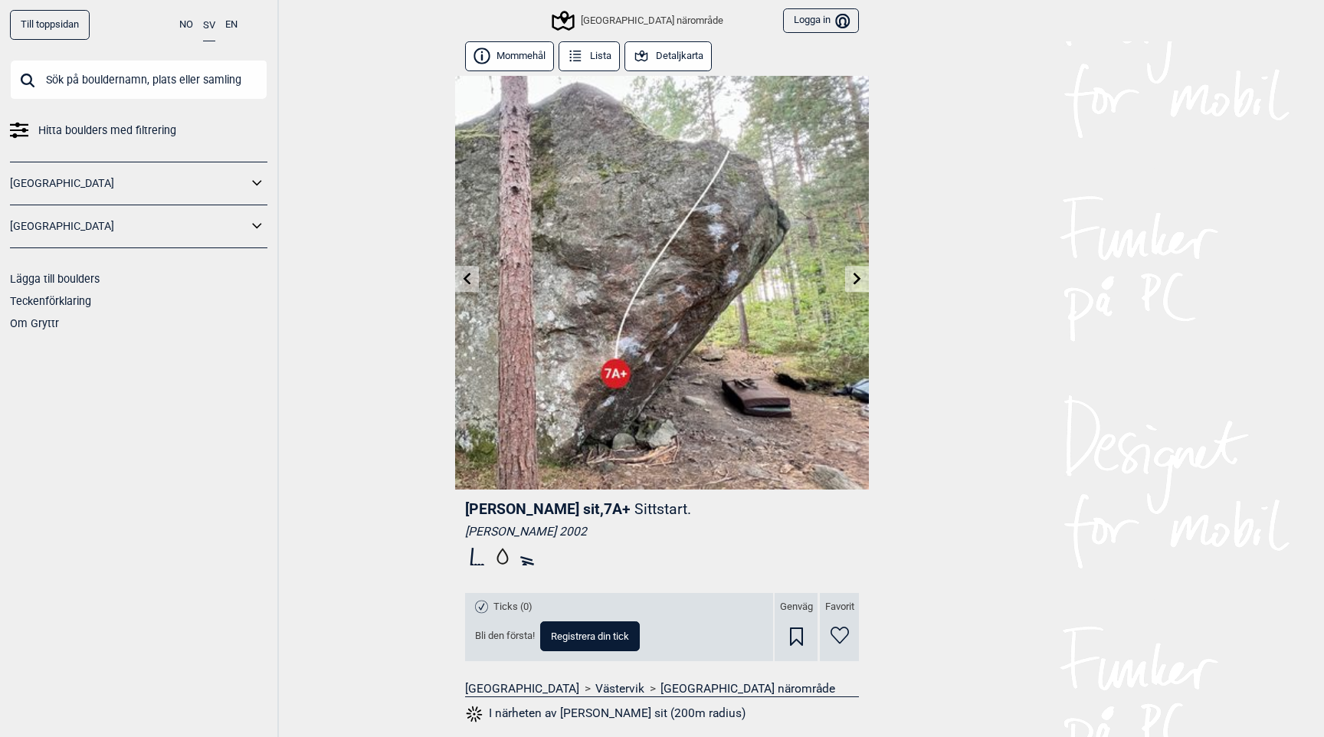
click at [462, 273] on icon at bounding box center [467, 278] width 12 height 12
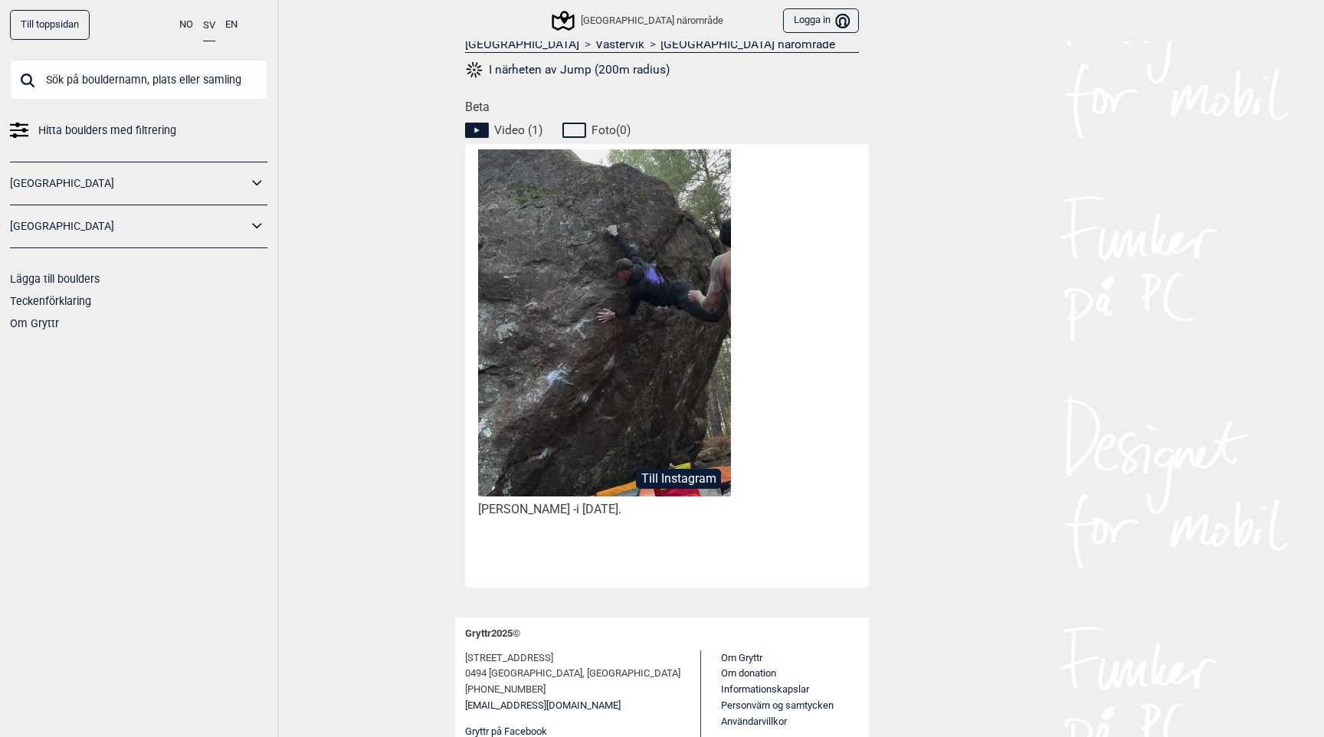
scroll to position [658, 0]
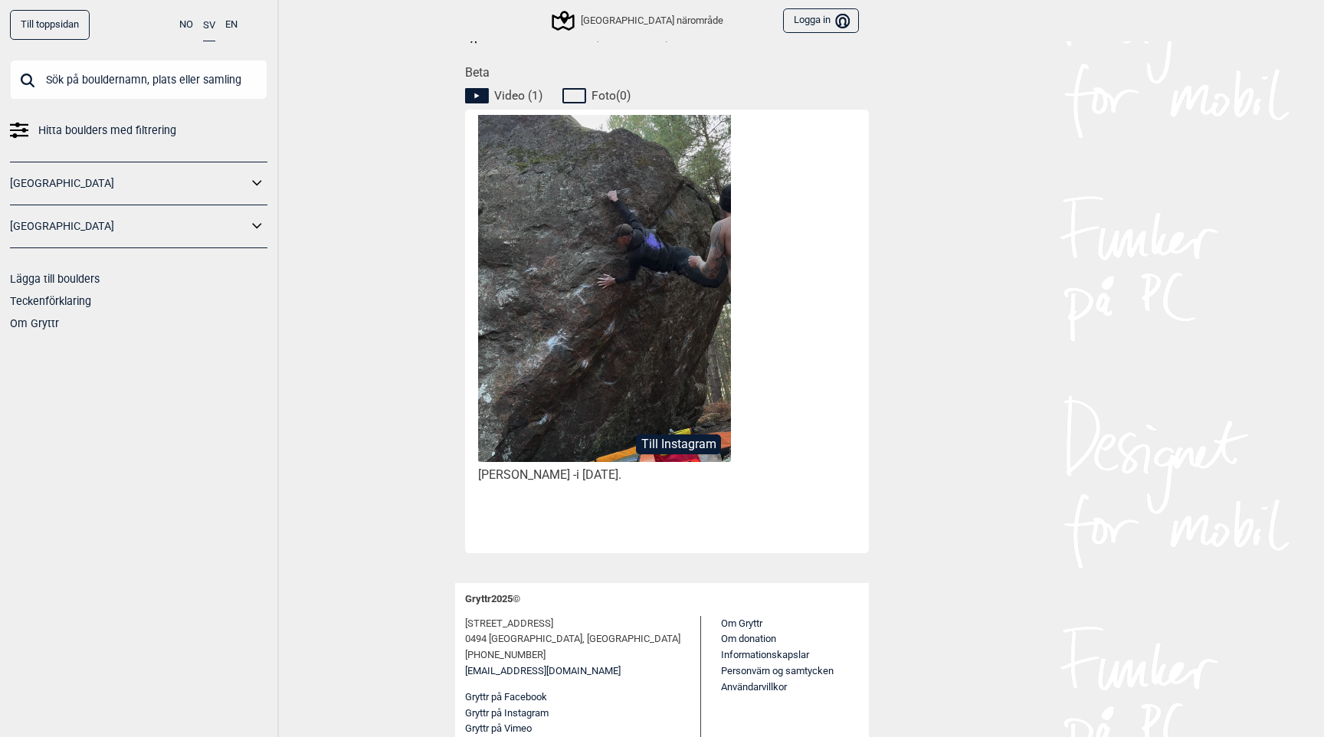
click at [696, 441] on button "Till Instagram" at bounding box center [678, 444] width 85 height 20
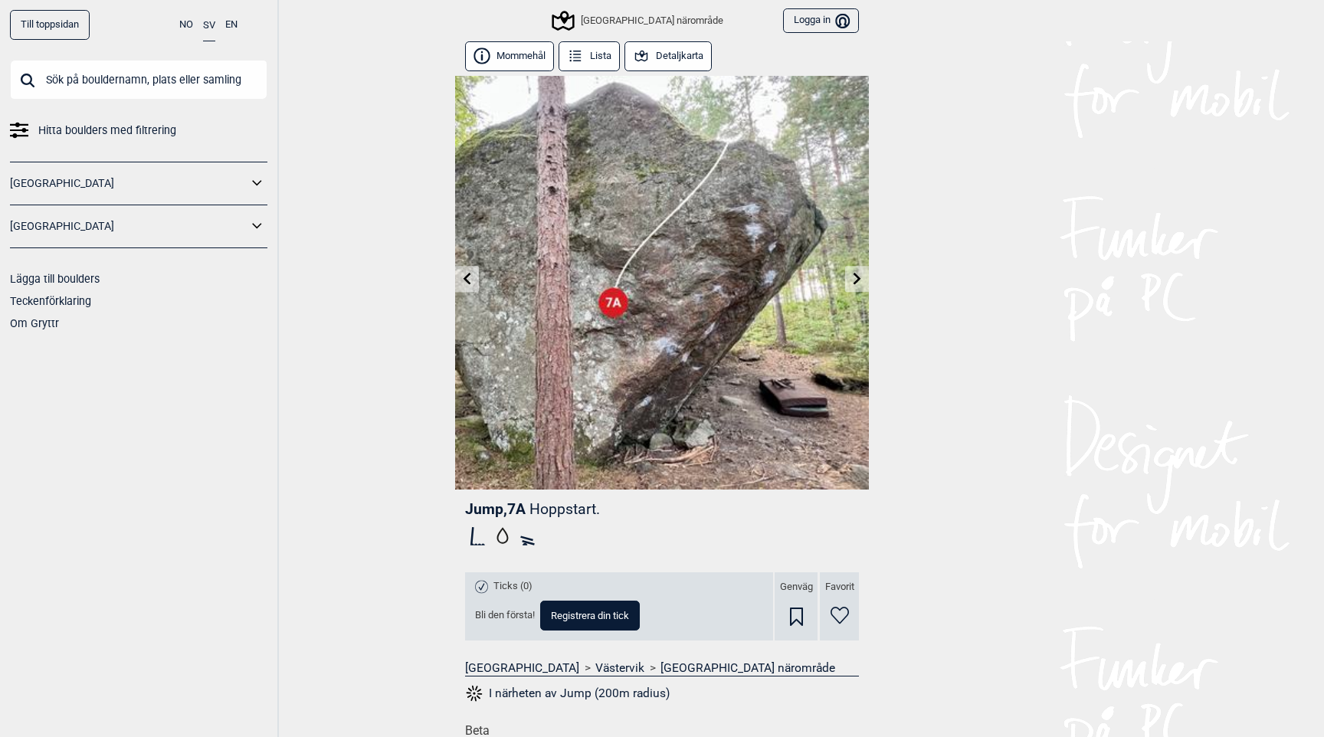
click at [461, 281] on icon at bounding box center [467, 278] width 12 height 12
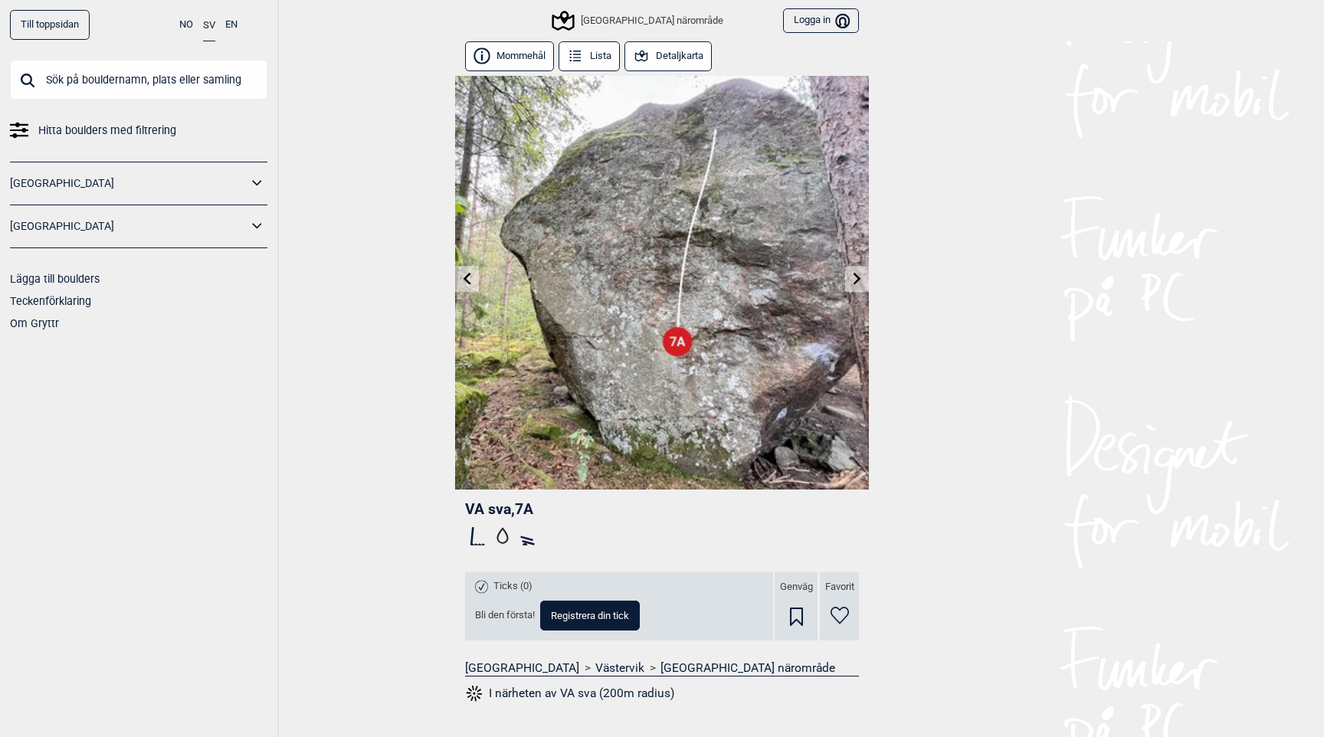
click at [848, 279] on link at bounding box center [857, 279] width 24 height 25
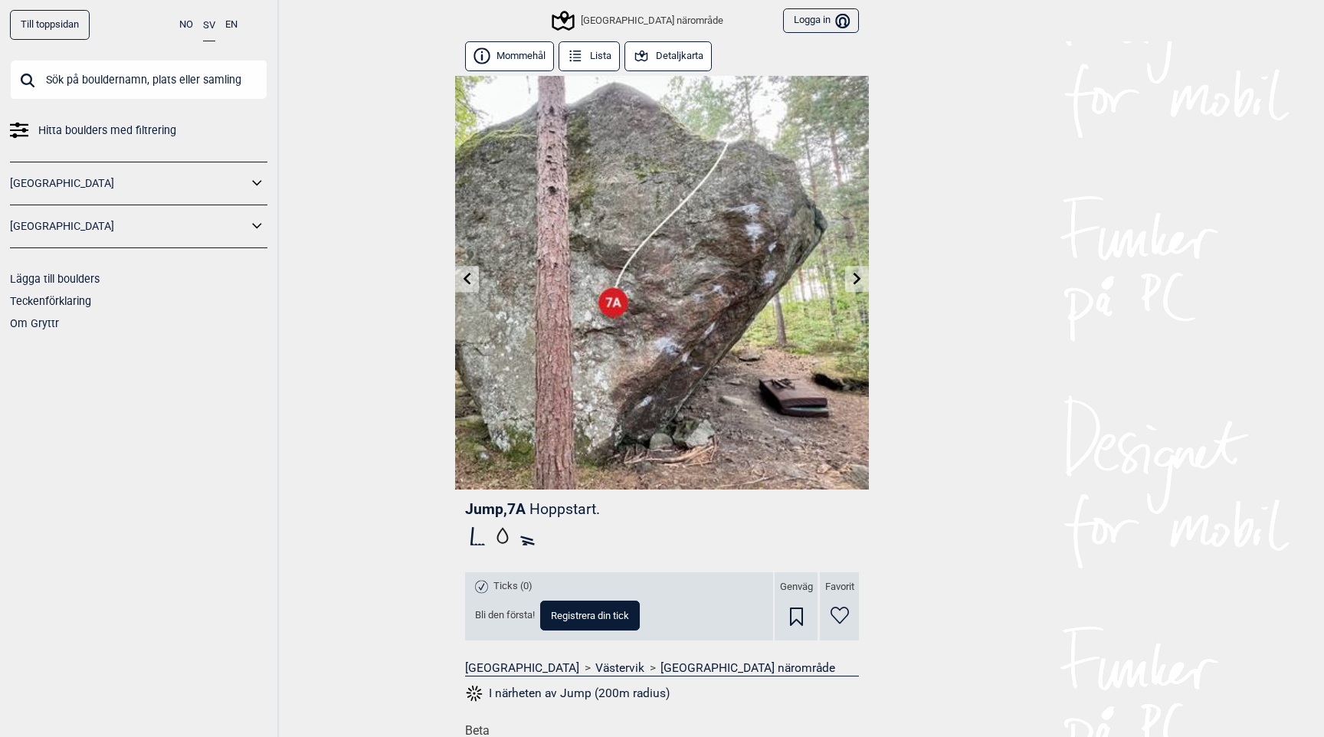
click at [855, 273] on icon at bounding box center [857, 278] width 8 height 12
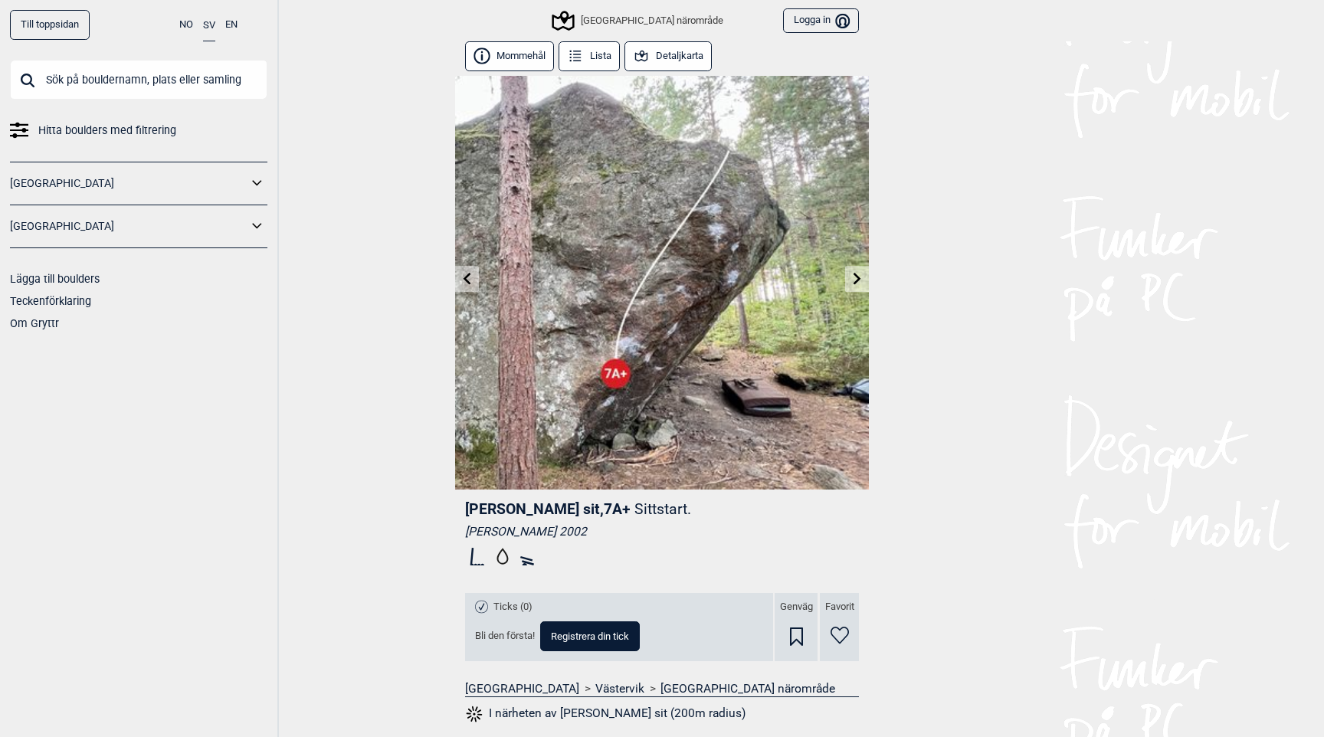
click at [855, 273] on icon at bounding box center [857, 278] width 8 height 12
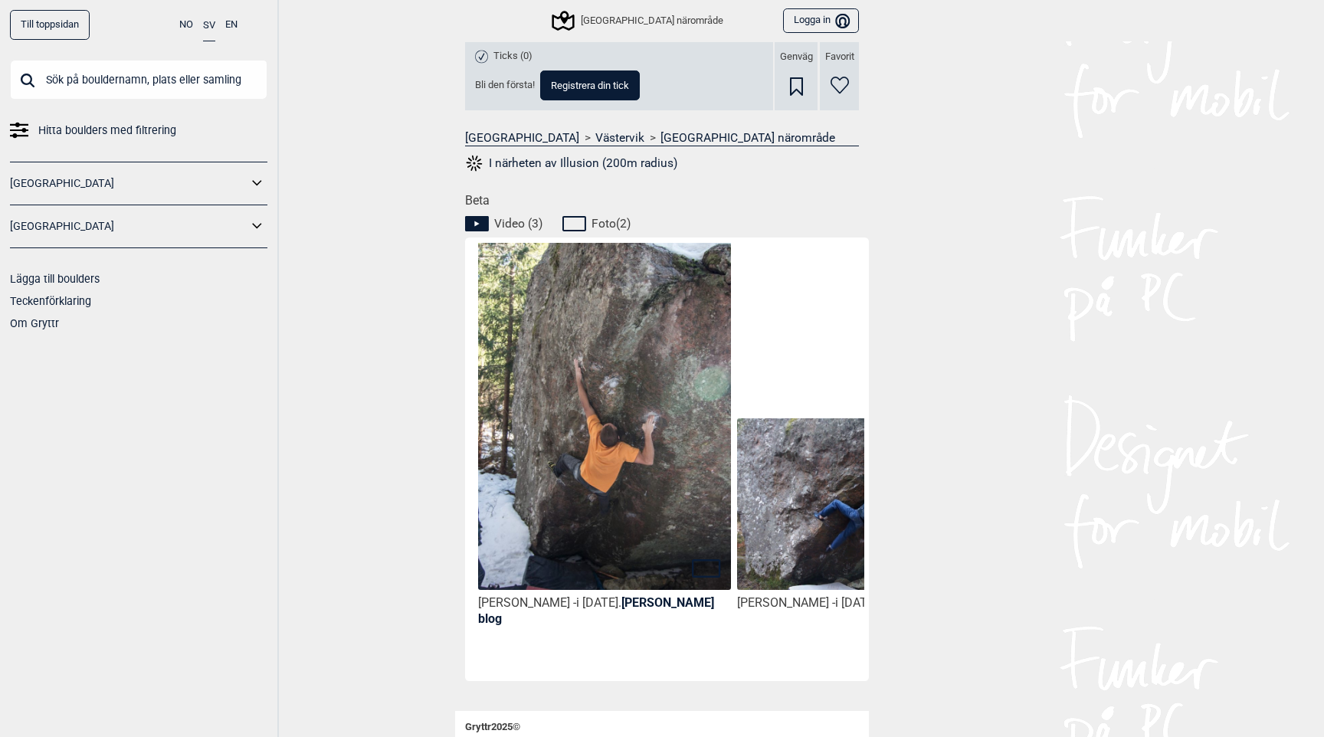
scroll to position [658, 0]
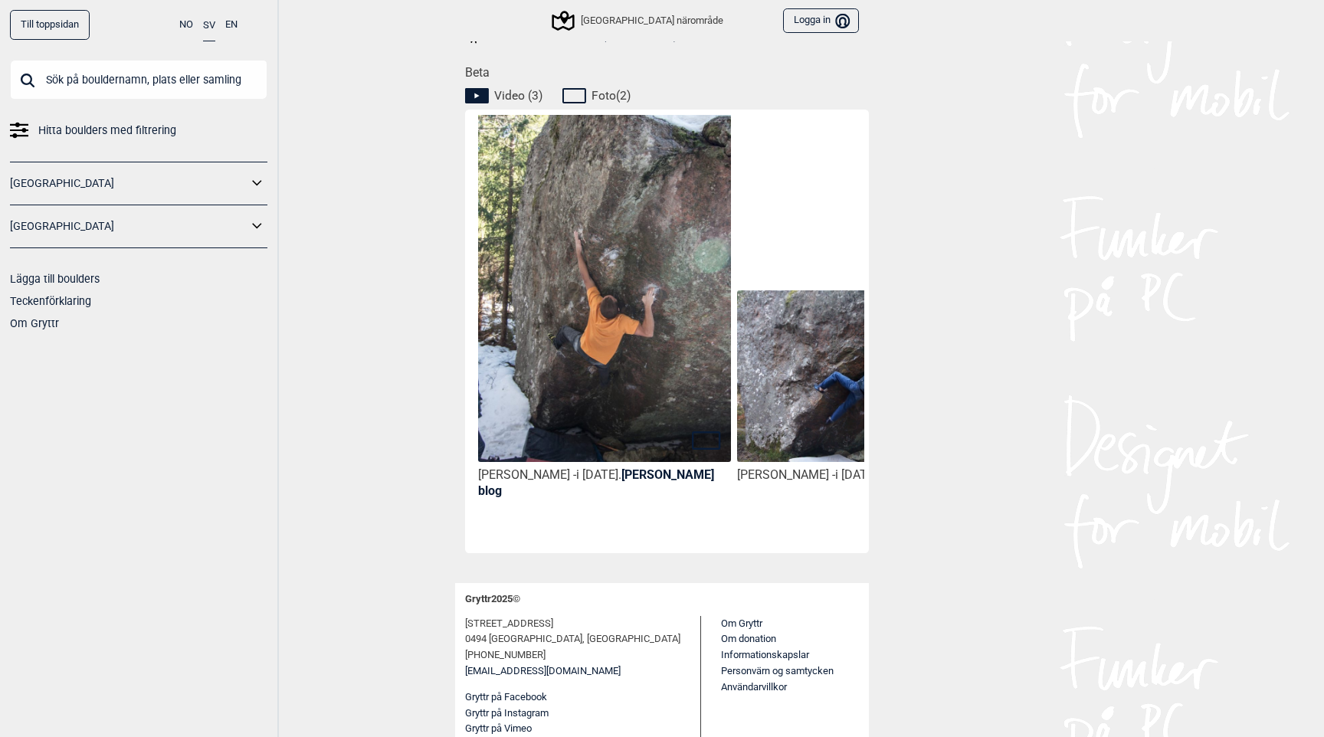
click at [653, 355] on img at bounding box center [604, 302] width 253 height 379
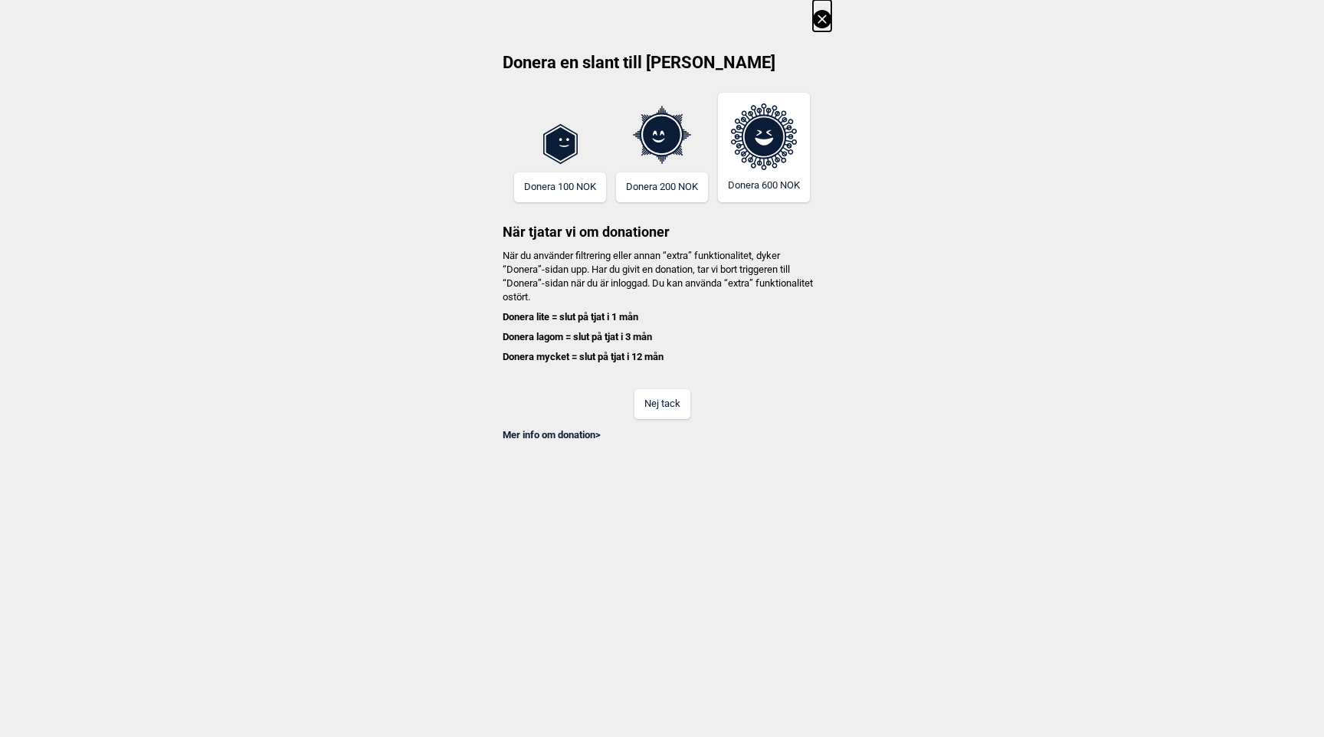
click at [660, 398] on button "Nej tack" at bounding box center [662, 404] width 56 height 30
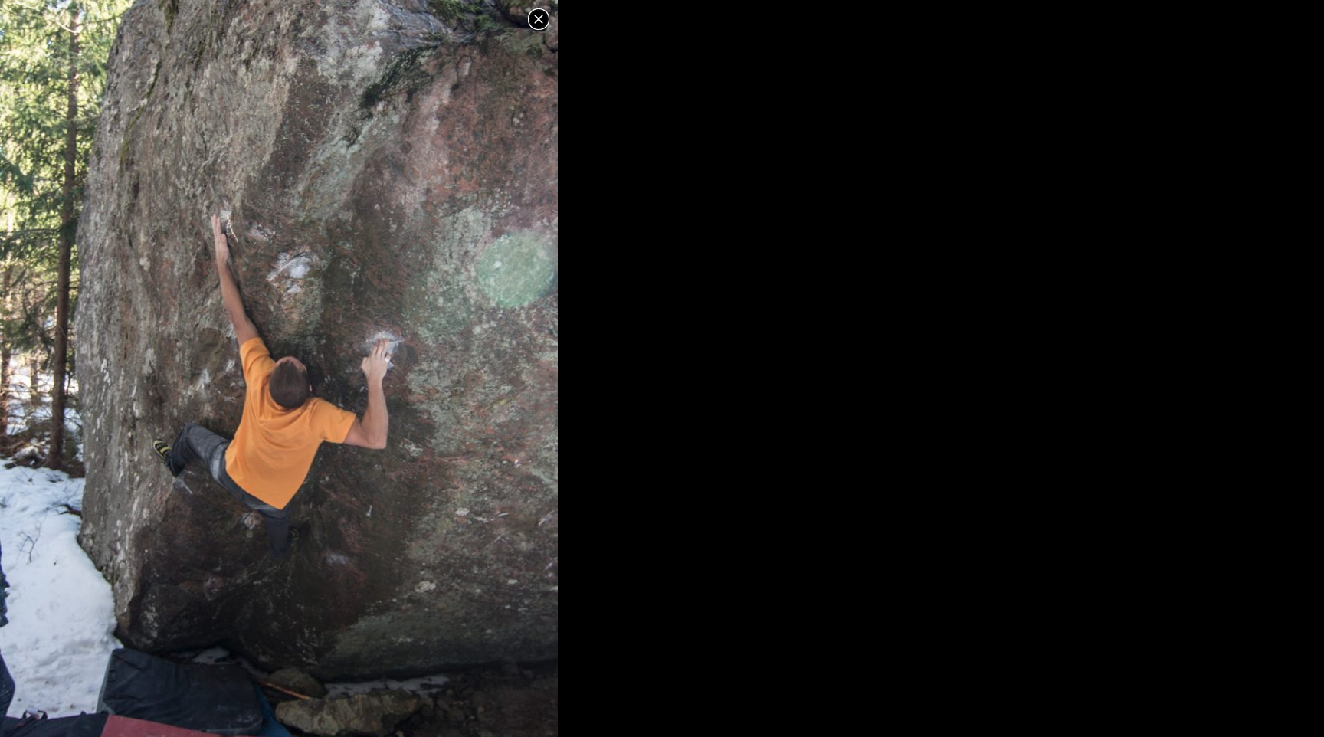
click at [382, 379] on img at bounding box center [279, 374] width 558 height 836
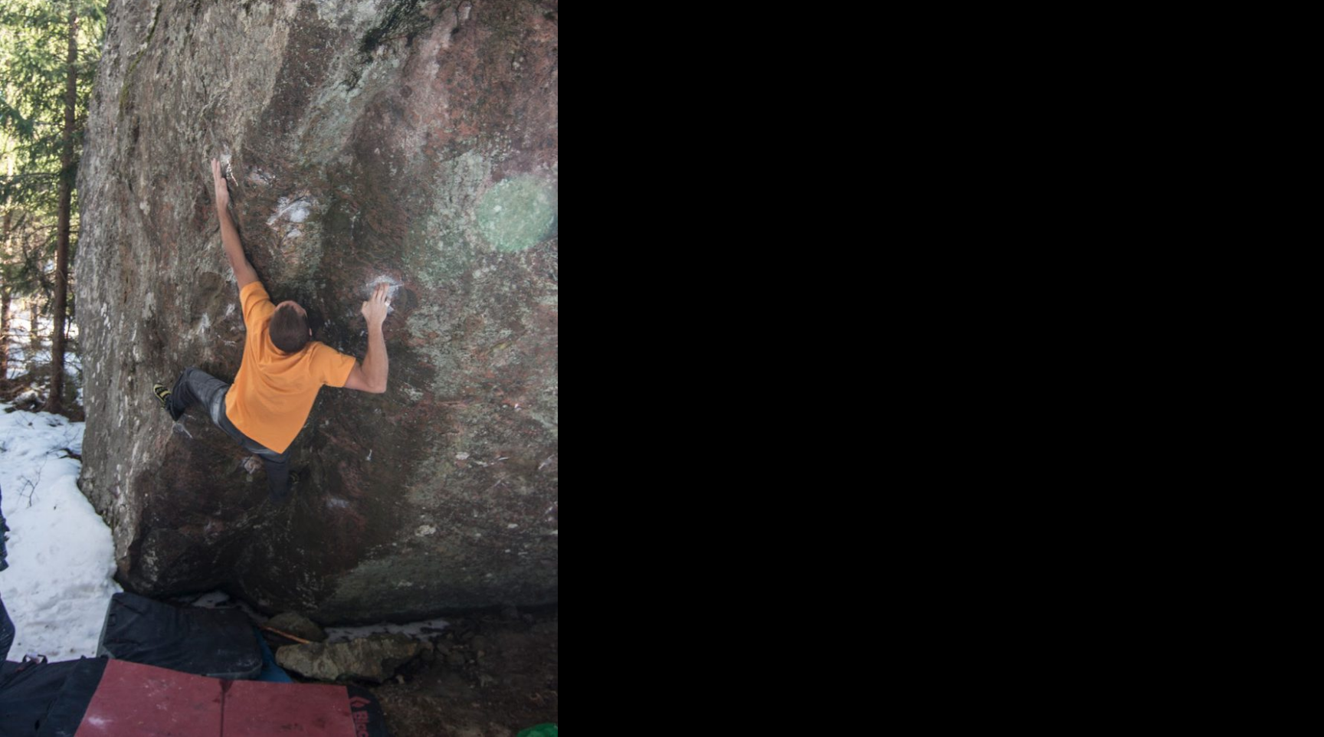
scroll to position [0, 0]
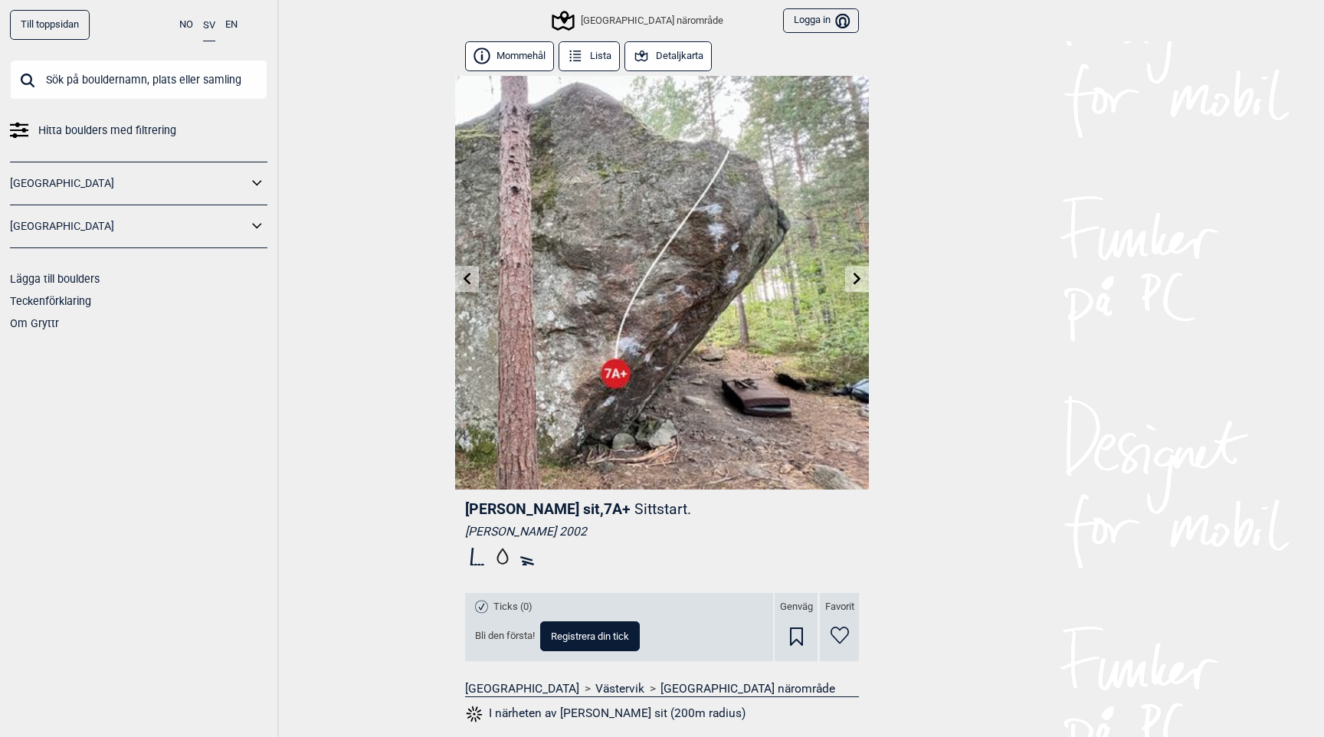
click at [857, 274] on icon at bounding box center [857, 278] width 12 height 12
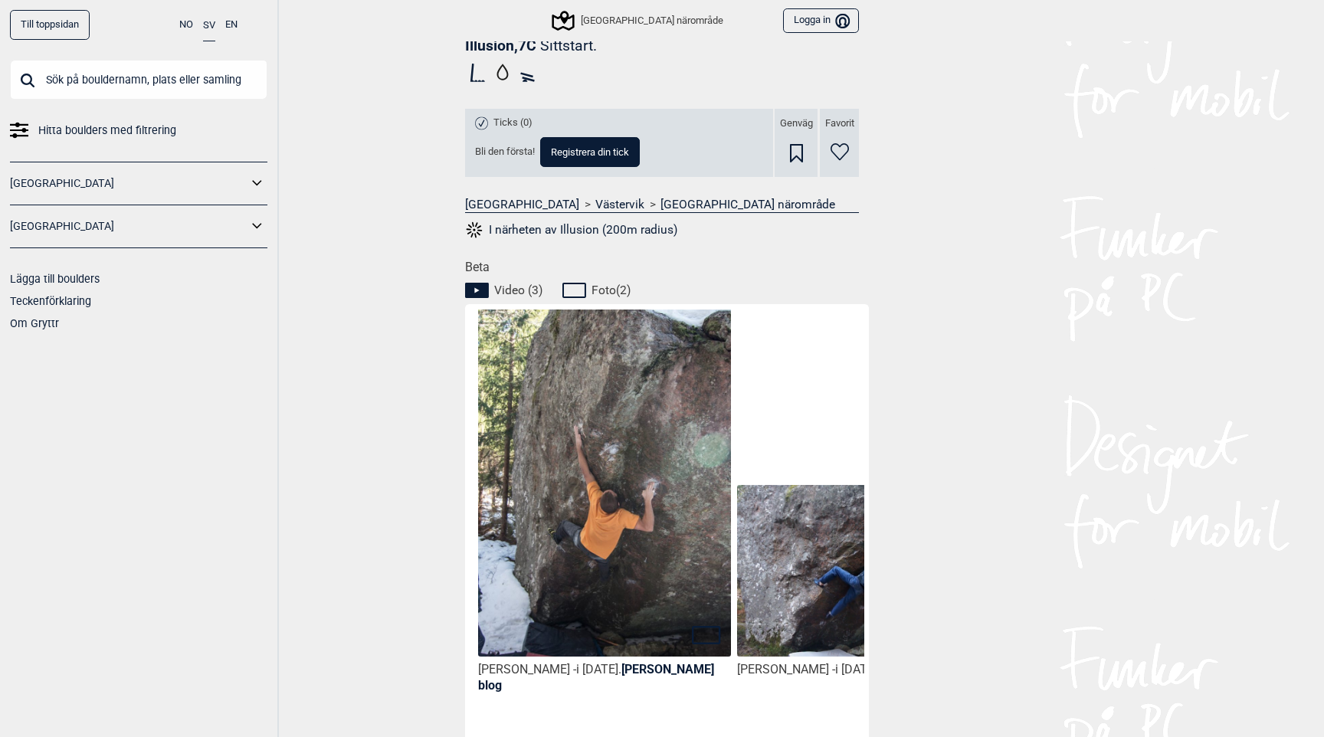
scroll to position [658, 0]
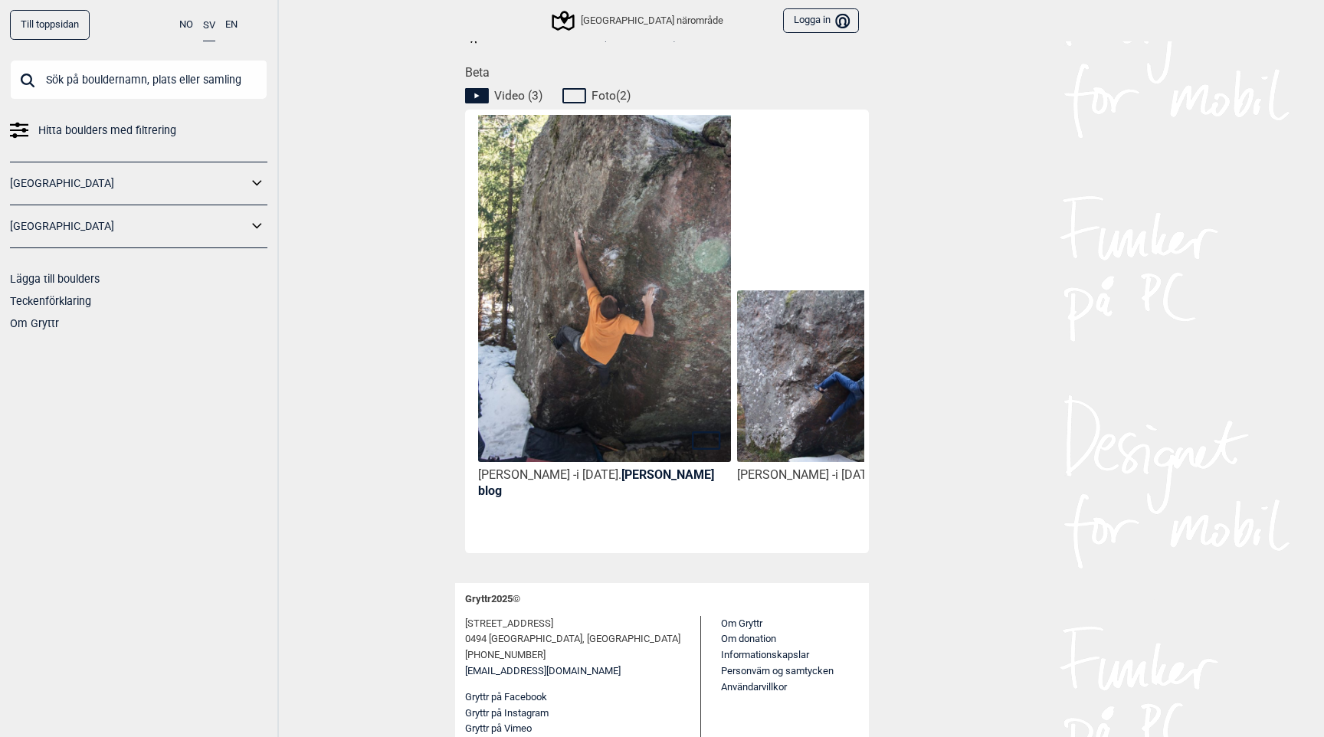
click at [804, 365] on img at bounding box center [863, 376] width 253 height 173
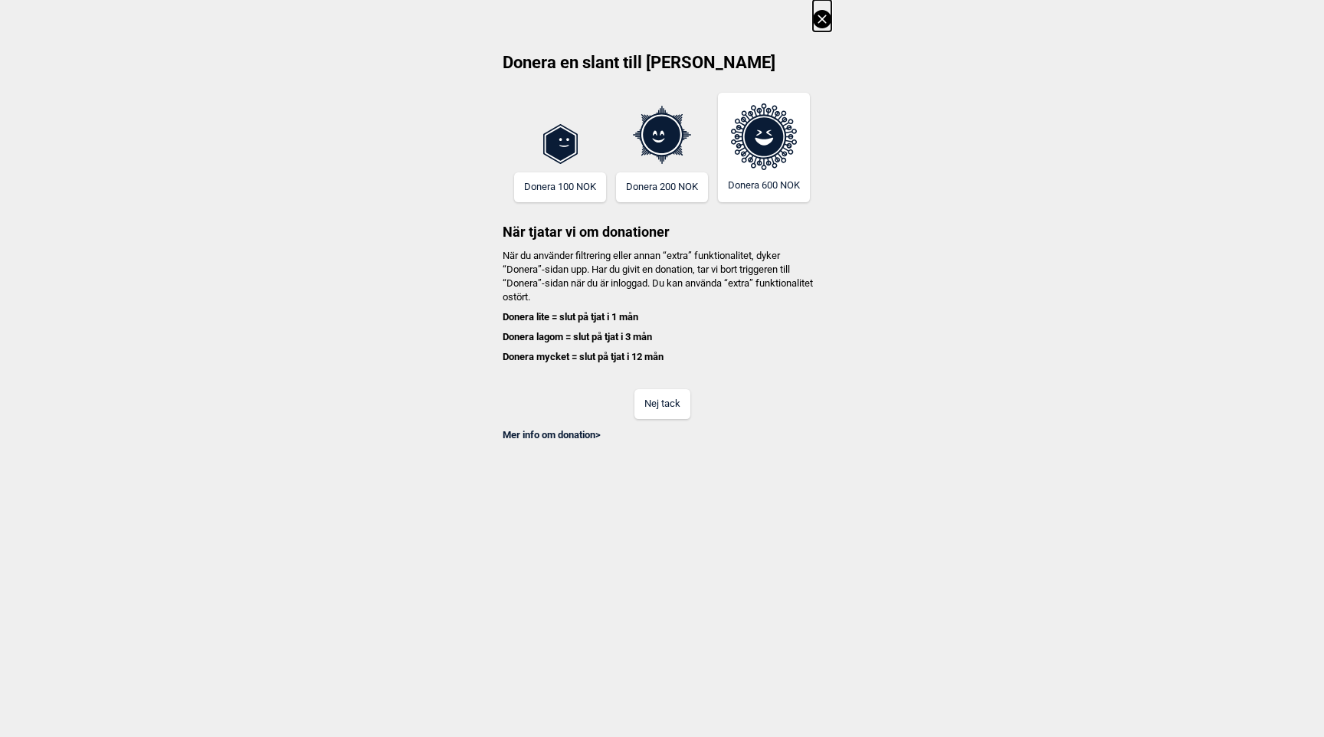
click at [679, 401] on button "Nej tack" at bounding box center [662, 404] width 56 height 30
